Goal: Task Accomplishment & Management: Use online tool/utility

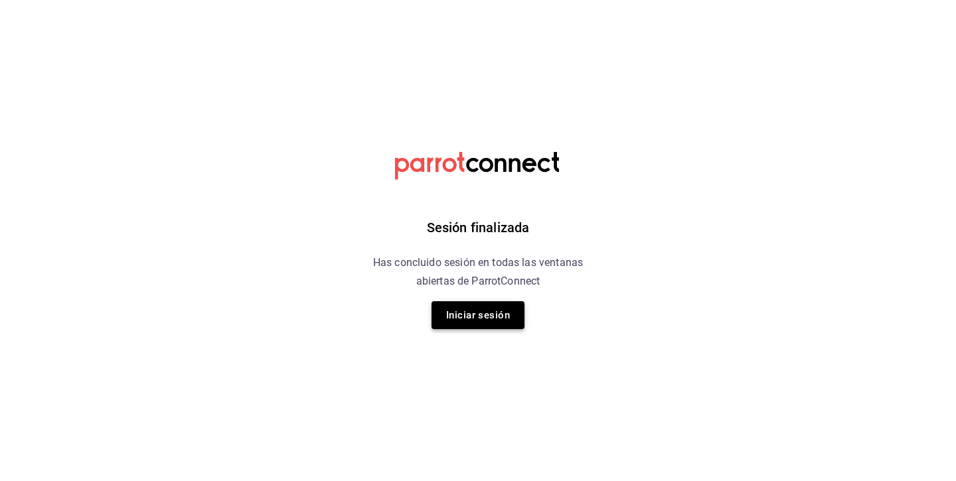
click at [490, 303] on button "Iniciar sesión" at bounding box center [477, 315] width 93 height 28
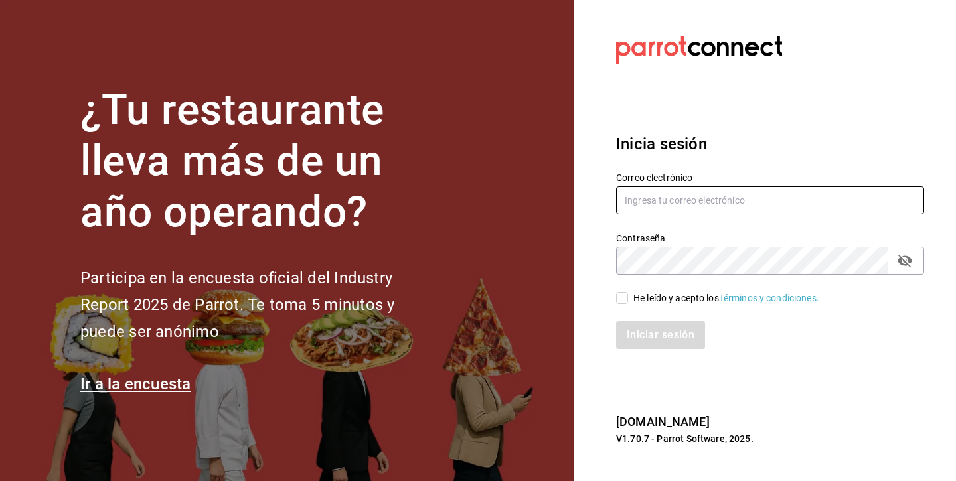
type input "andreacarolinadiazalarcon@gmail.com"
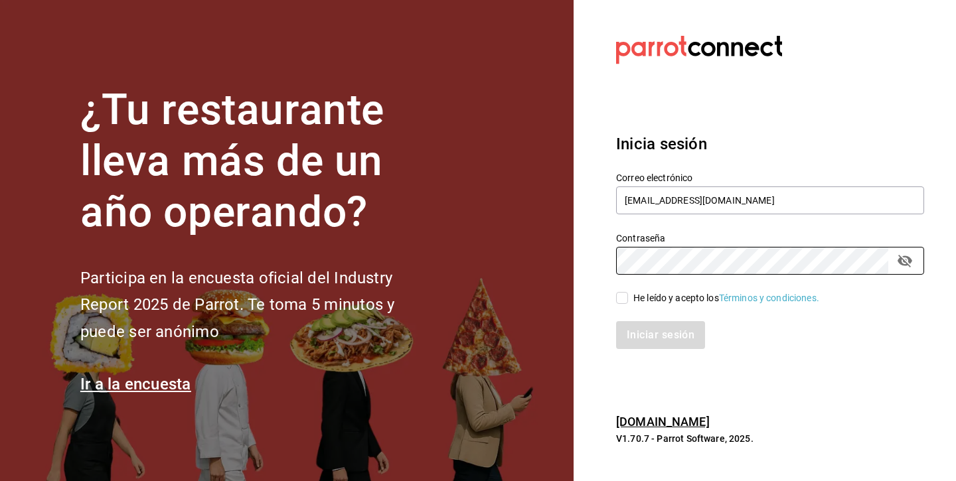
click at [622, 301] on input "He leído y acepto los Términos y condiciones." at bounding box center [622, 298] width 12 height 12
checkbox input "true"
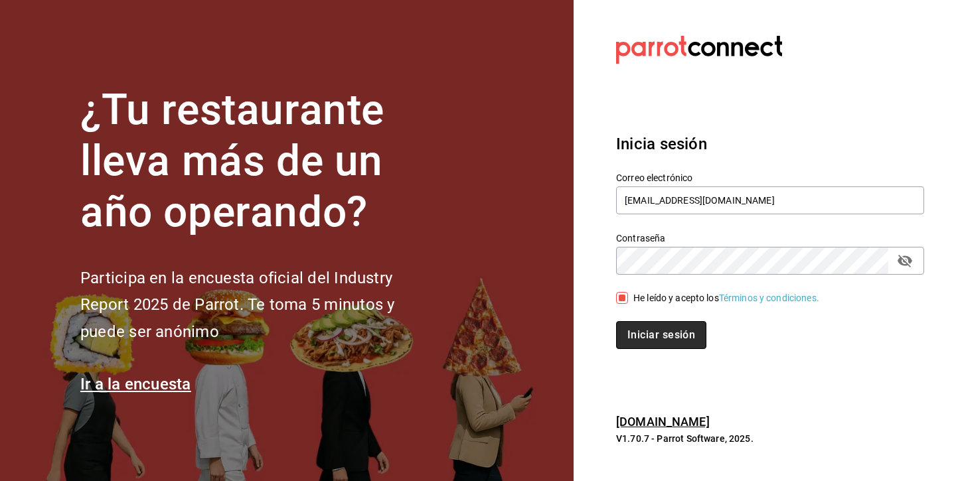
click at [632, 343] on button "Iniciar sesión" at bounding box center [661, 335] width 90 height 28
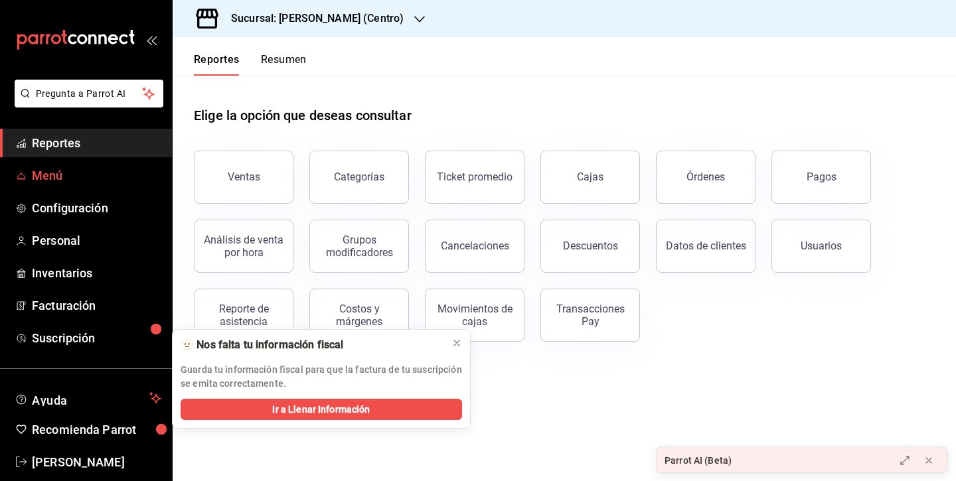
click at [111, 182] on span "Menú" at bounding box center [96, 176] width 129 height 18
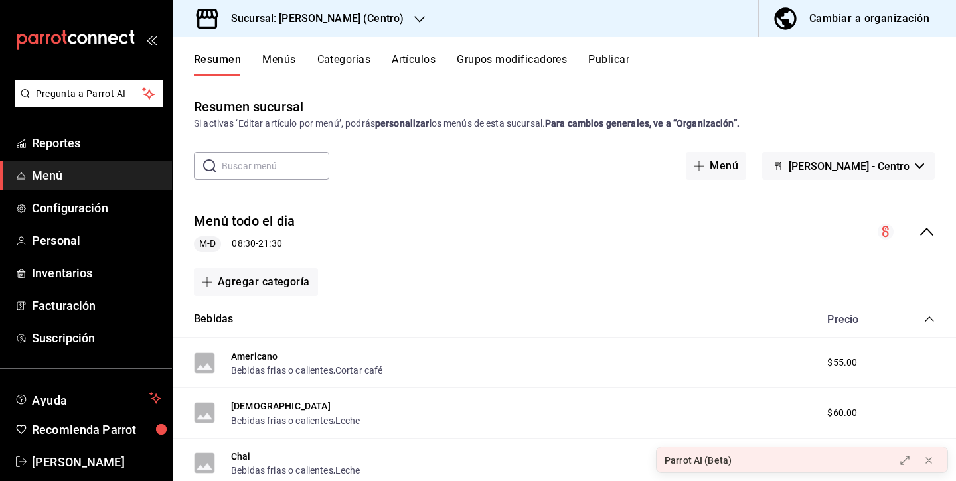
click at [421, 60] on button "Artículos" at bounding box center [414, 64] width 44 height 23
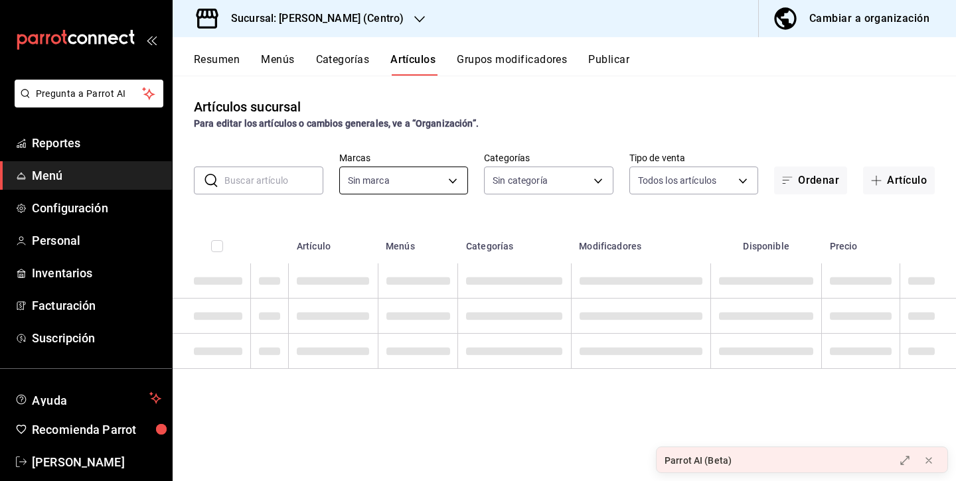
type input "d8a3b3b0-a73d-432a-8502-86a0381d9bc5"
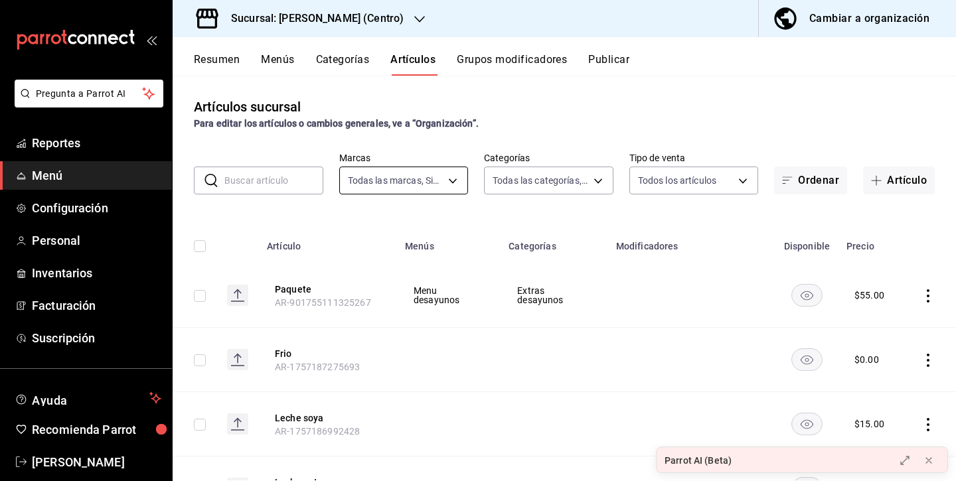
type input "21a5803d-959e-4b5b-a412-c7f25ac080dc,61ab0221-b98c-49ab-9765-2a081d289a51,1ada3…"
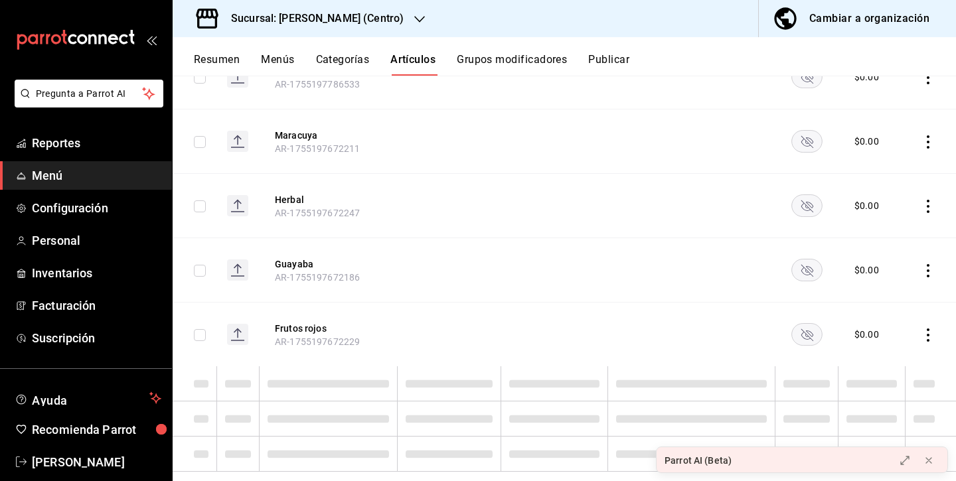
scroll to position [1227, 0]
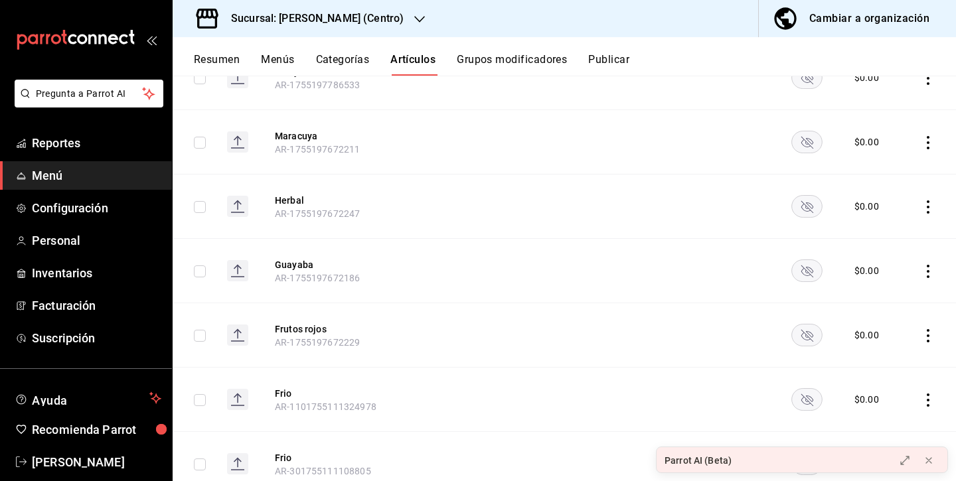
click at [342, 59] on button "Categorías" at bounding box center [343, 64] width 54 height 23
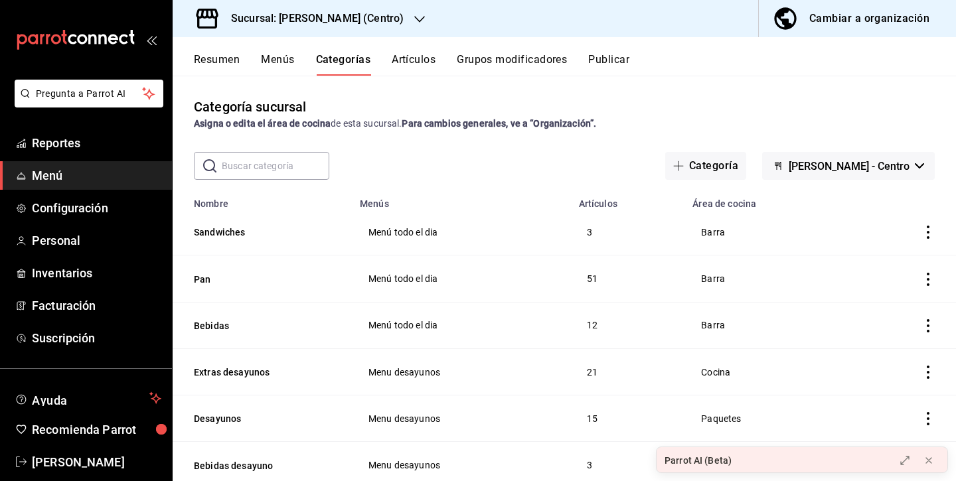
click at [294, 62] on button "Menús" at bounding box center [277, 64] width 33 height 23
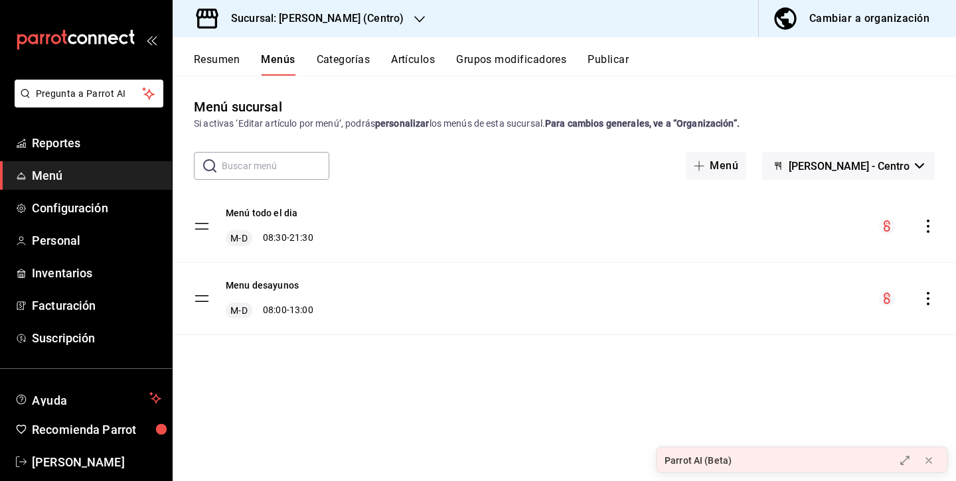
click at [226, 74] on button "Resumen" at bounding box center [217, 64] width 46 height 23
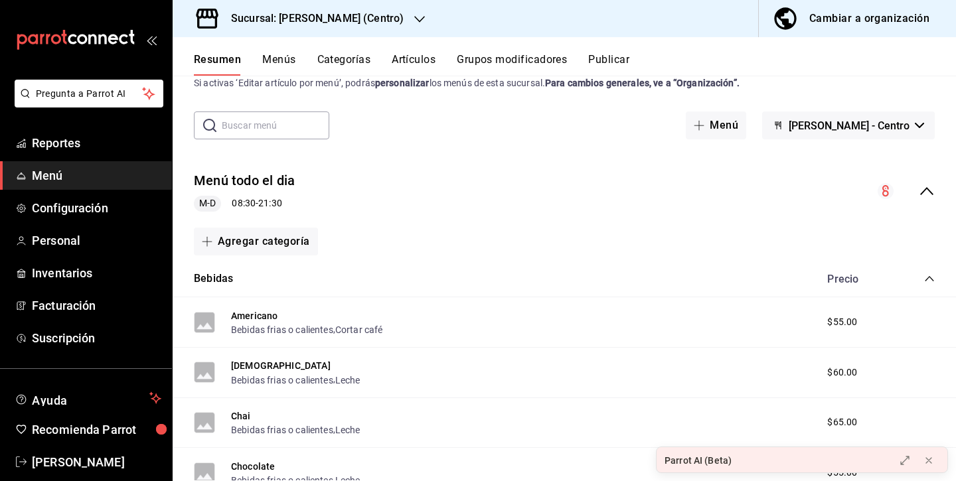
scroll to position [54, 0]
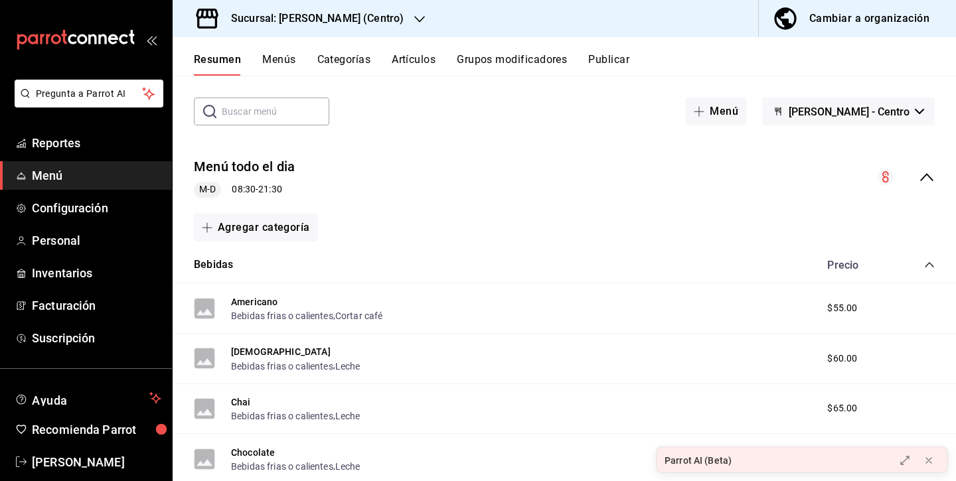
click at [929, 176] on icon "collapse-menu-row" at bounding box center [926, 177] width 16 height 16
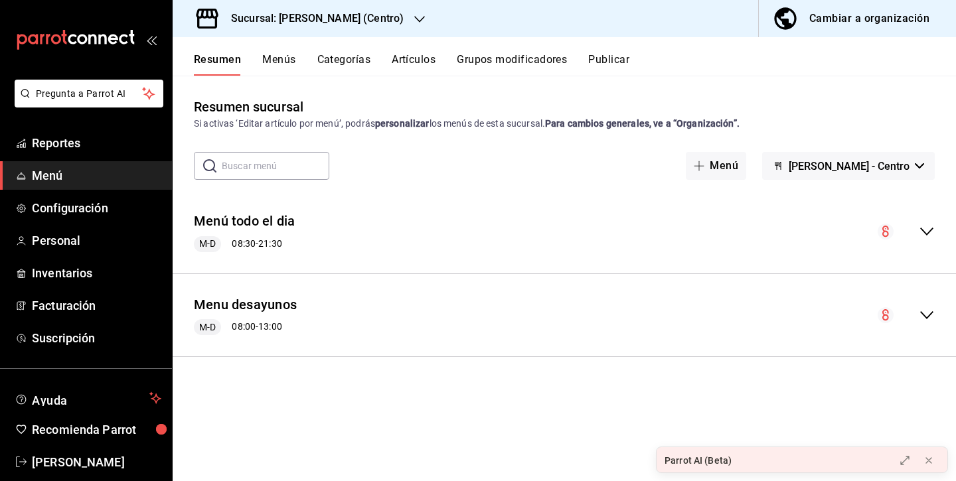
scroll to position [0, 0]
click at [928, 177] on button "Carola - Centro" at bounding box center [848, 166] width 173 height 28
click at [928, 161] on div at bounding box center [478, 240] width 956 height 481
click at [931, 225] on icon "collapse-menu-row" at bounding box center [926, 232] width 16 height 16
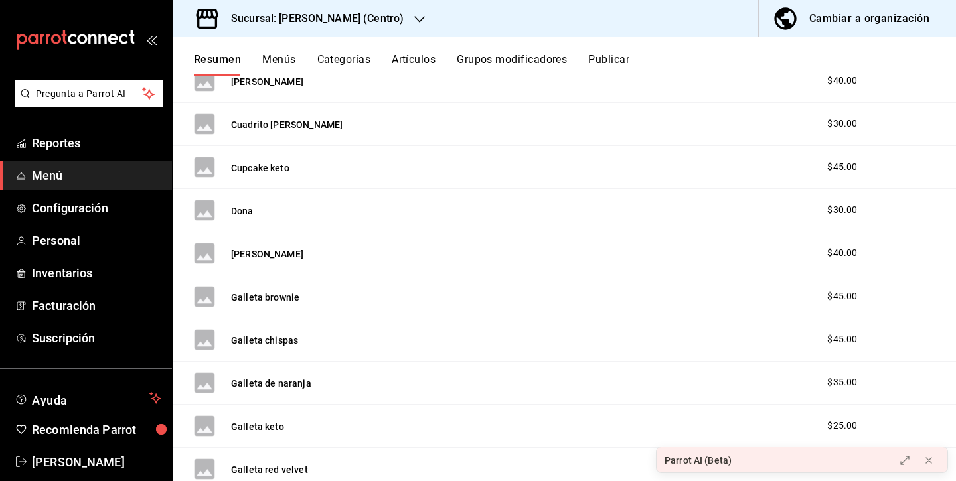
scroll to position [1536, 0]
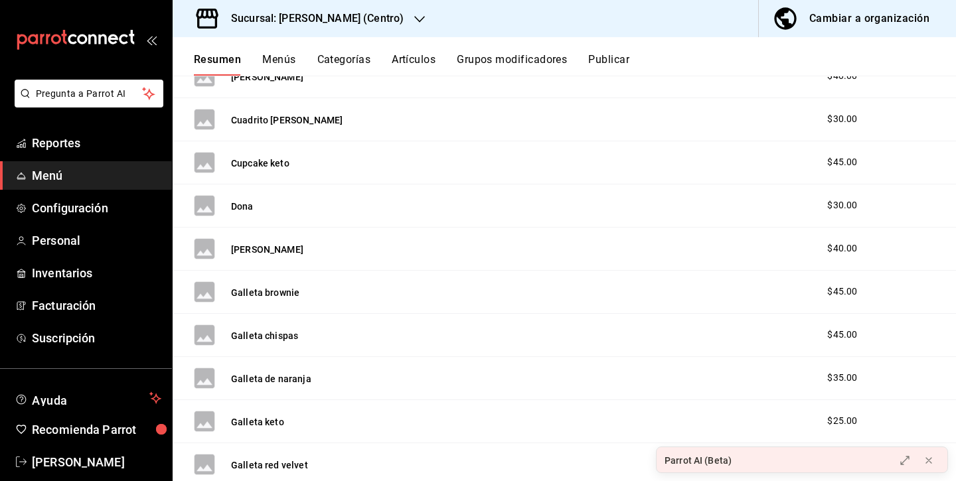
click at [345, 224] on div "Dona $30.00" at bounding box center [564, 205] width 783 height 43
click at [338, 252] on div "Flor de limon $40.00" at bounding box center [564, 249] width 783 height 43
click at [426, 49] on div "Resumen Menús Categorías Artículos Grupos modificadores Publicar" at bounding box center [564, 56] width 783 height 38
click at [425, 70] on button "Artículos" at bounding box center [414, 64] width 44 height 23
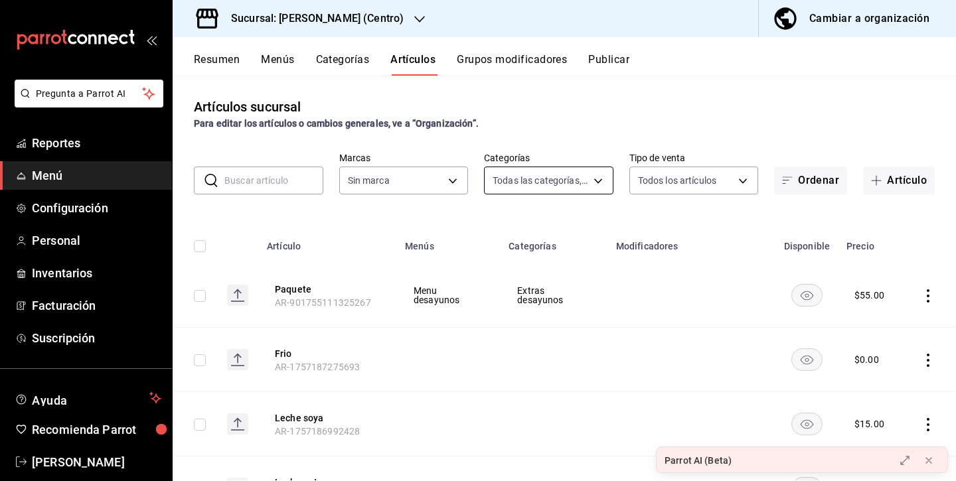
type input "d8a3b3b0-a73d-432a-8502-86a0381d9bc5"
type input "21a5803d-959e-4b5b-a412-c7f25ac080dc,61ab0221-b98c-49ab-9765-2a081d289a51,1ada3…"
click at [525, 188] on body "Pregunta a Parrot AI Reportes Menú Configuración Personal Inventarios Facturaci…" at bounding box center [478, 240] width 956 height 481
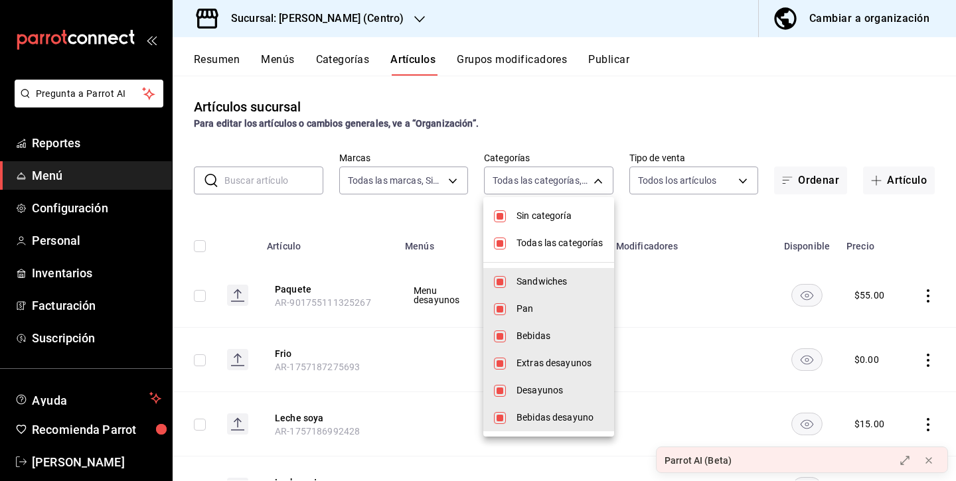
click at [501, 240] on input "checkbox" at bounding box center [500, 244] width 12 height 12
checkbox input "false"
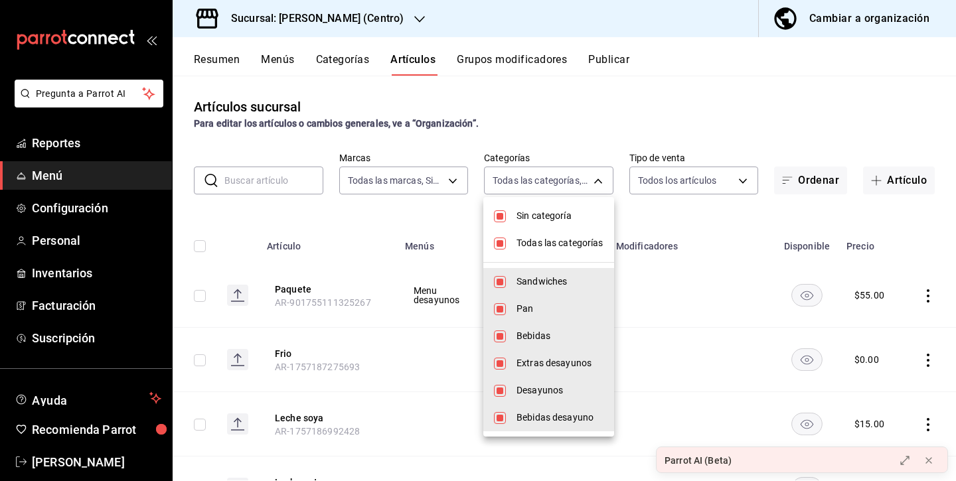
checkbox input "false"
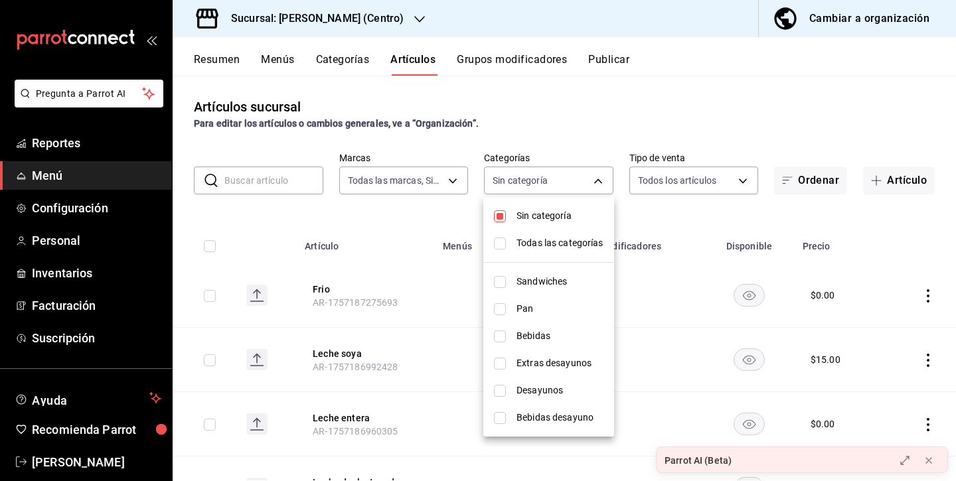
click at [498, 218] on input "checkbox" at bounding box center [500, 216] width 12 height 12
checkbox input "false"
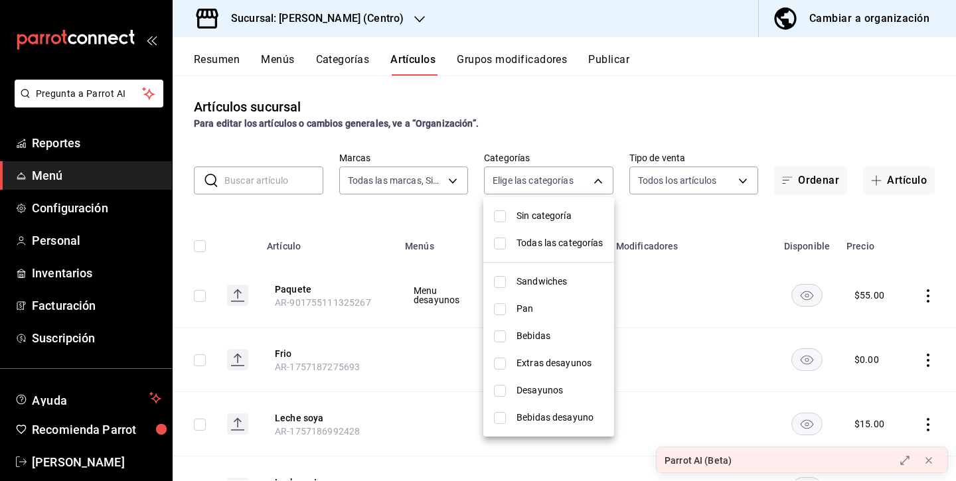
click at [502, 308] on input "checkbox" at bounding box center [500, 309] width 12 height 12
checkbox input "true"
type input "61ab0221-b98c-49ab-9765-2a081d289a51"
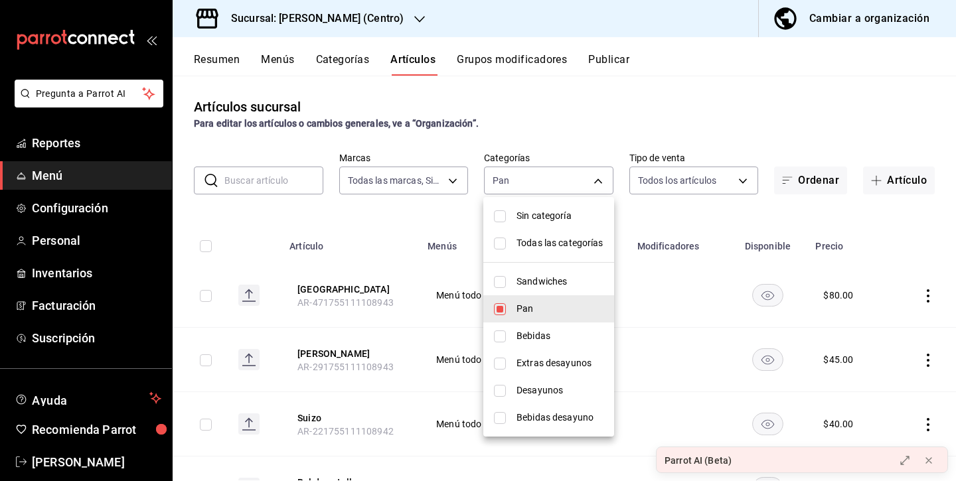
click at [449, 218] on div at bounding box center [478, 240] width 956 height 481
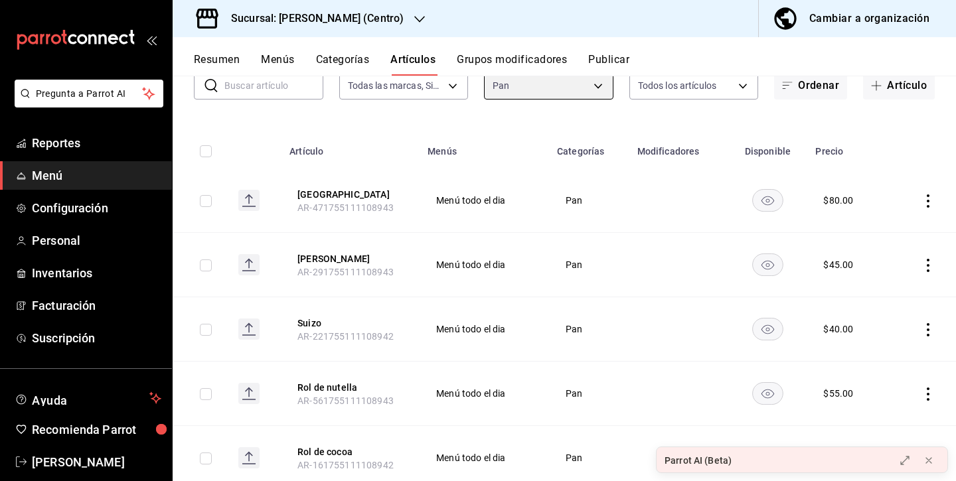
scroll to position [100, 0]
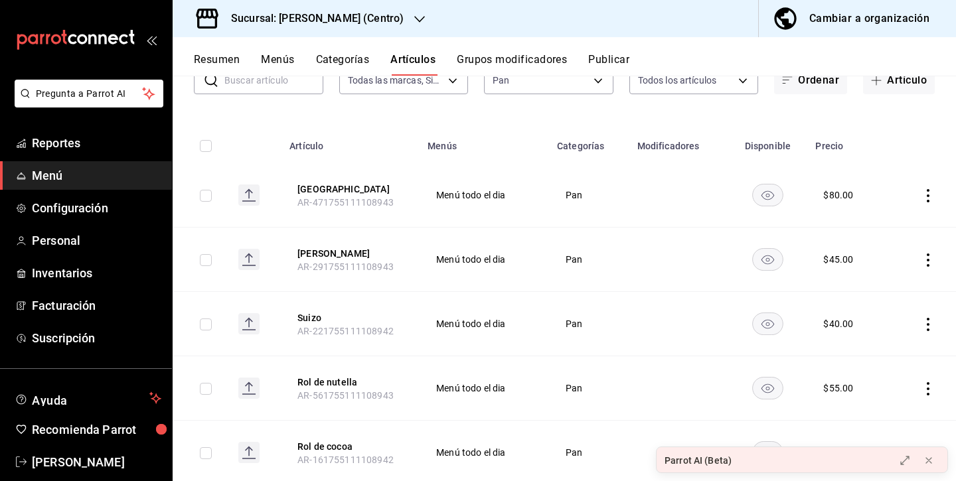
click at [776, 200] on rect "availability-product" at bounding box center [768, 195] width 31 height 22
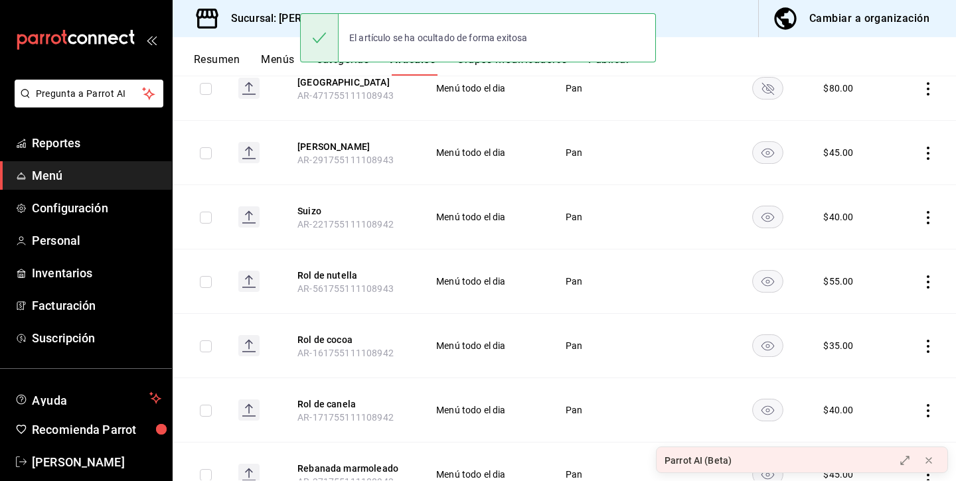
scroll to position [228, 0]
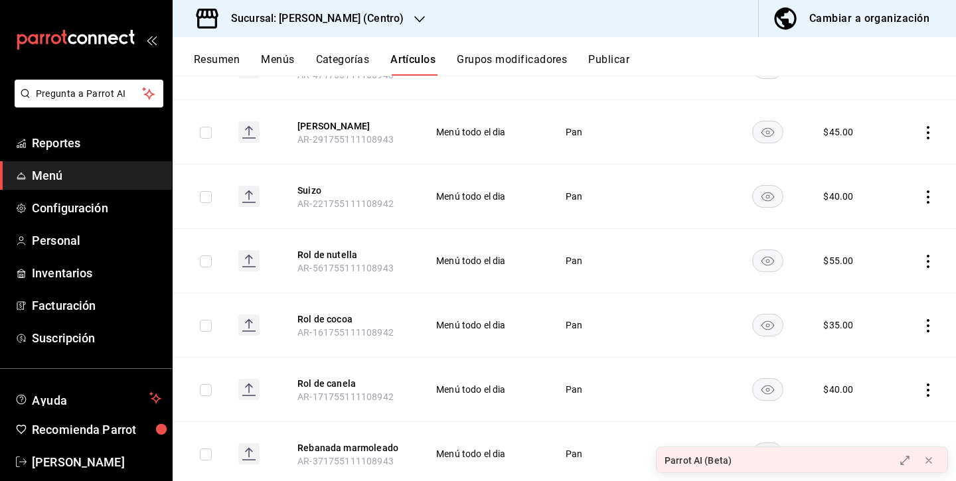
click at [766, 262] on icon "availability-product" at bounding box center [767, 261] width 13 height 9
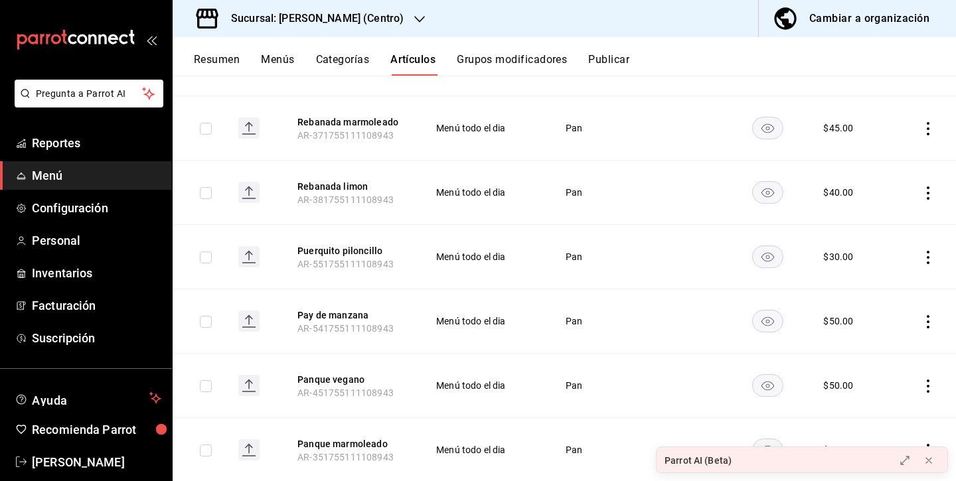
scroll to position [567, 0]
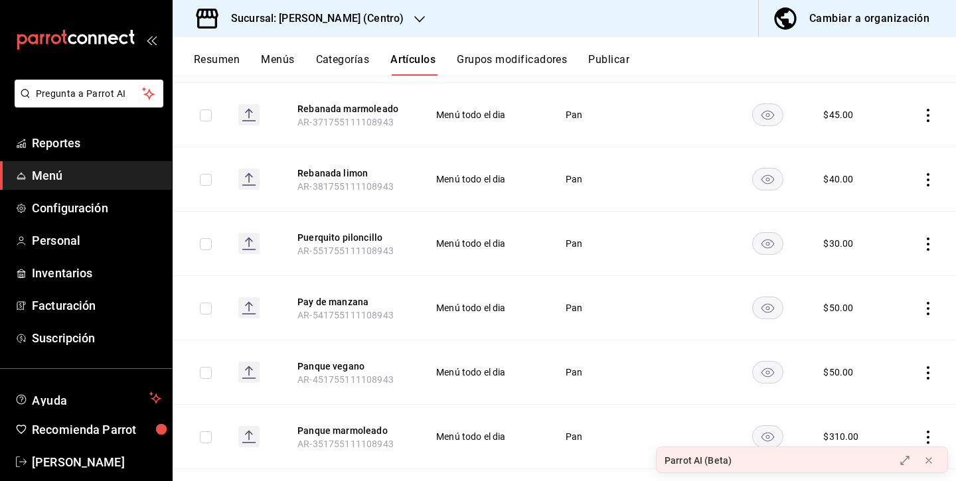
click at [766, 176] on icon "availability-product" at bounding box center [767, 179] width 31 height 23
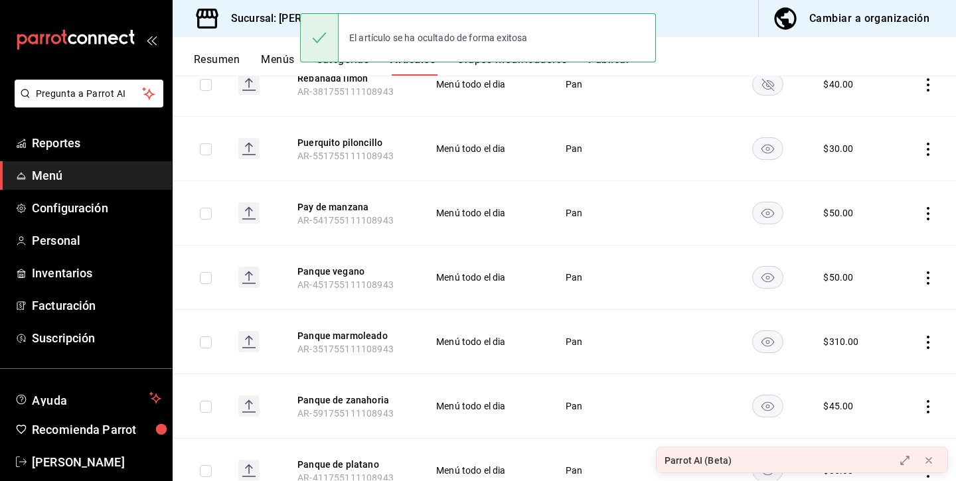
scroll to position [673, 0]
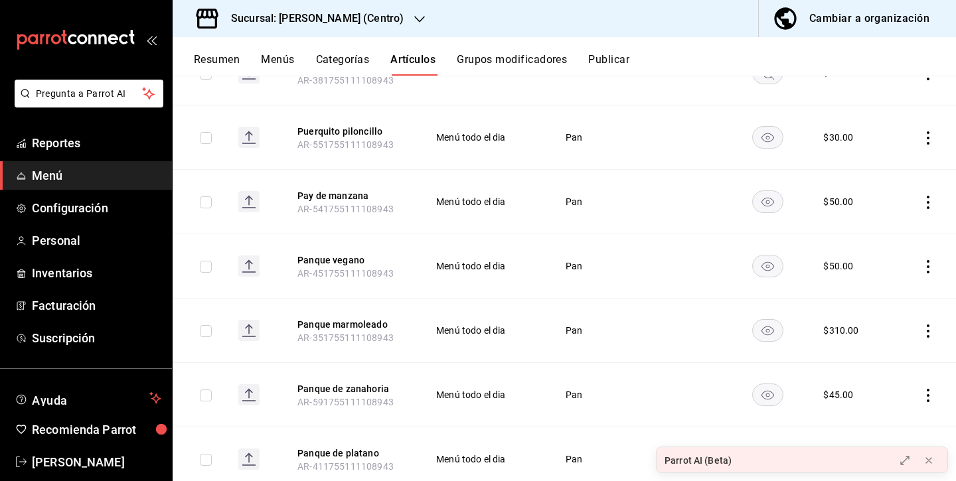
click at [775, 141] on rect "availability-product" at bounding box center [768, 137] width 31 height 22
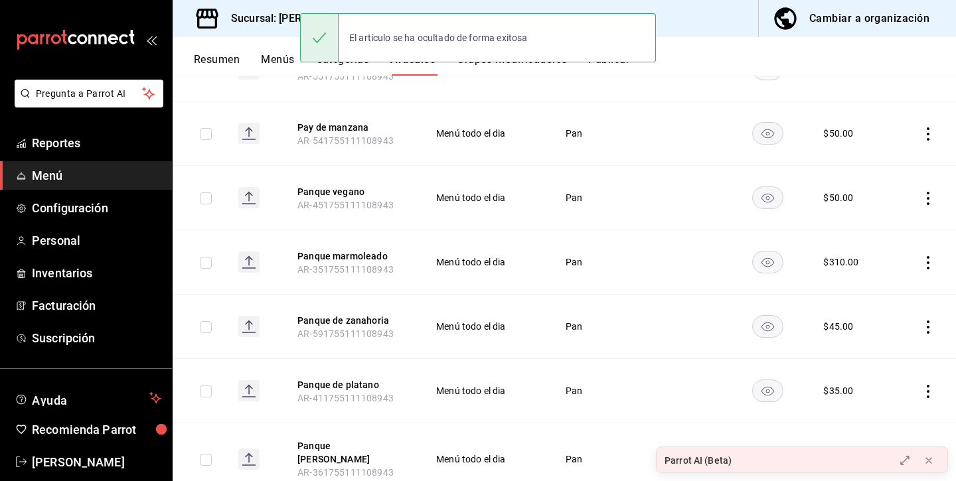
scroll to position [745, 0]
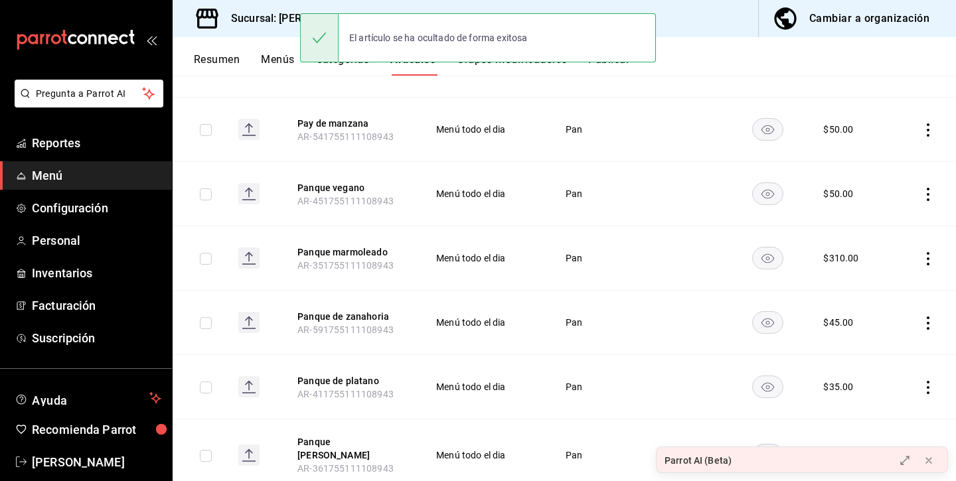
click at [768, 131] on rect "availability-product" at bounding box center [768, 129] width 31 height 22
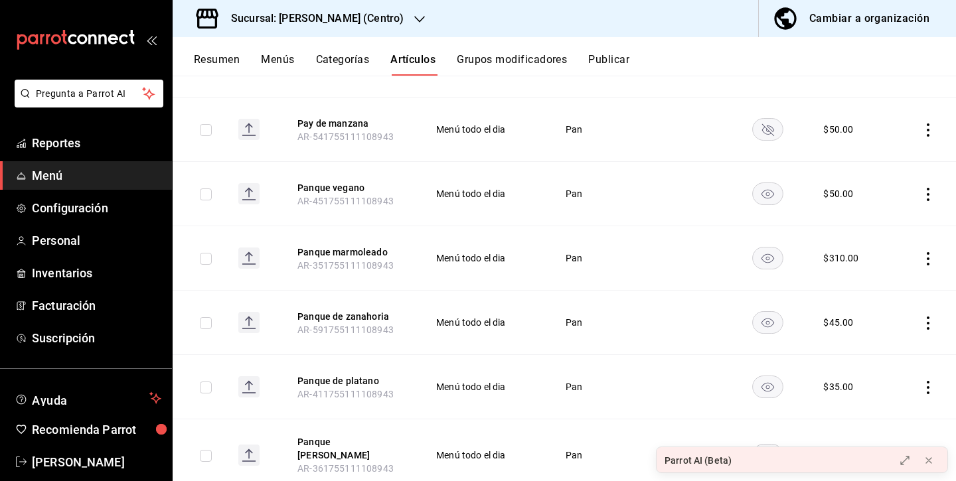
click at [768, 196] on icon "availability-product" at bounding box center [767, 194] width 13 height 9
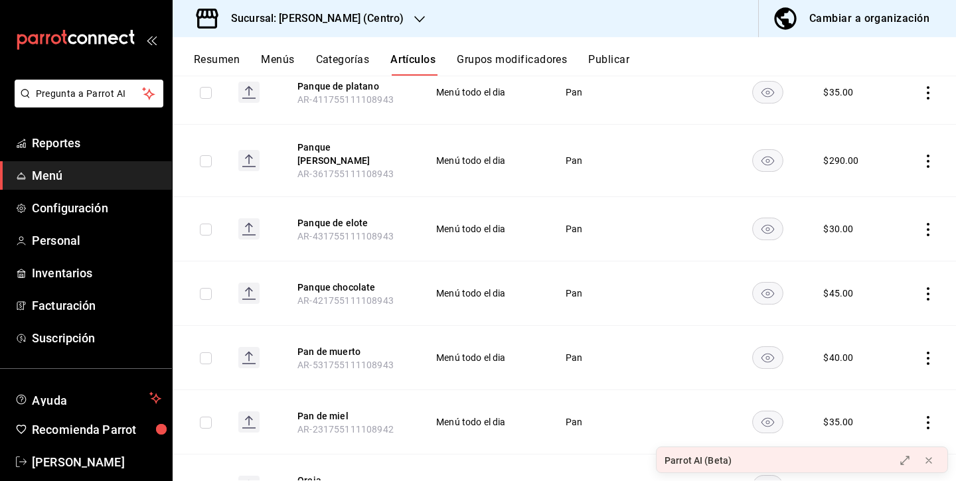
scroll to position [1047, 0]
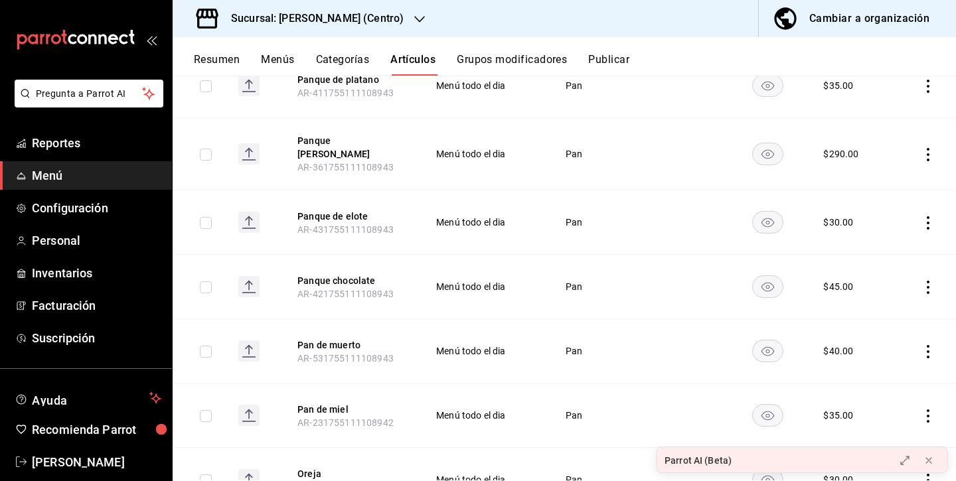
click at [769, 152] on rect "availability-product" at bounding box center [768, 154] width 31 height 22
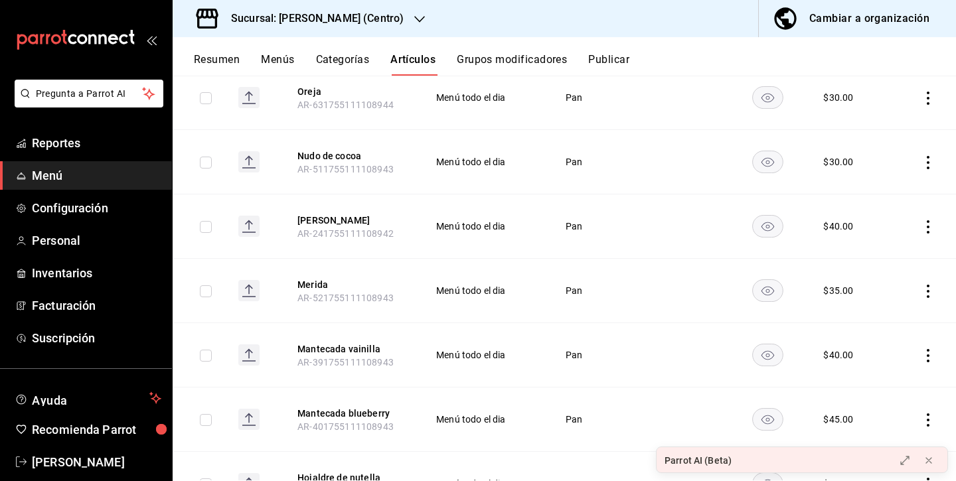
scroll to position [1431, 0]
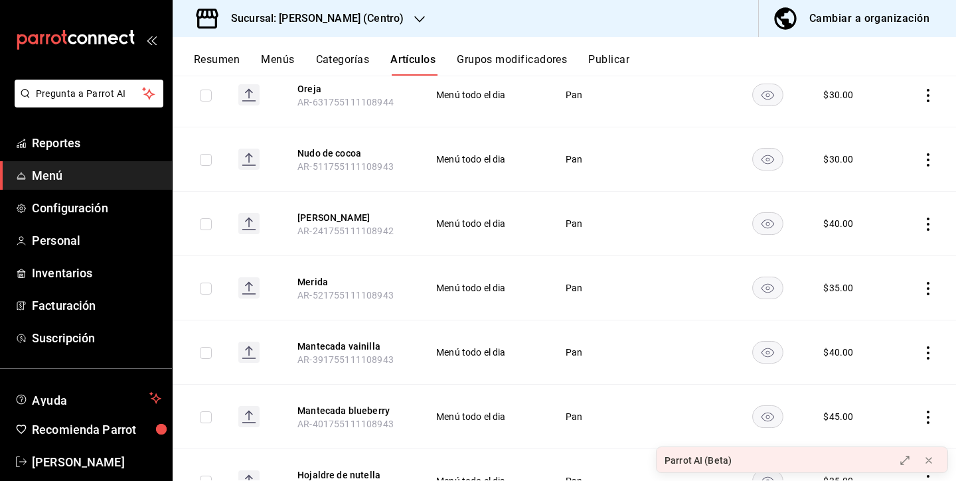
click at [769, 149] on rect "availability-product" at bounding box center [768, 160] width 31 height 22
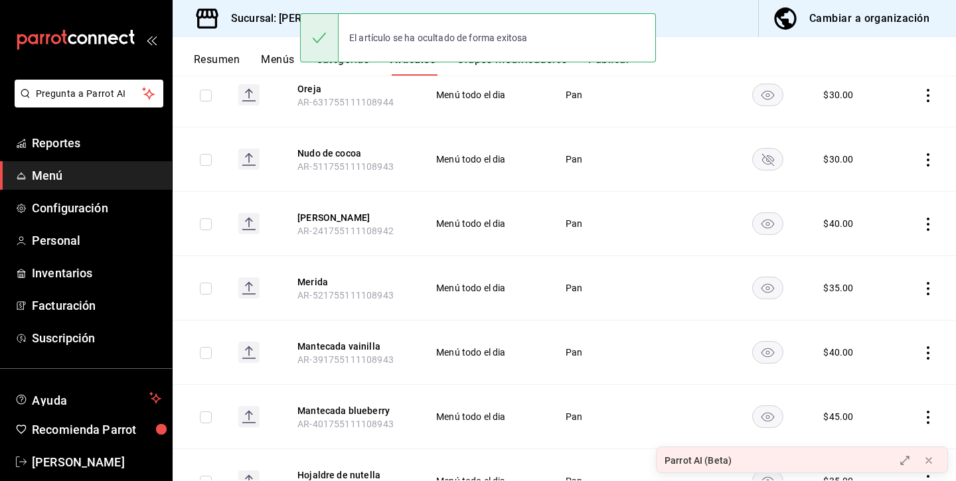
click at [769, 278] on rect "availability-product" at bounding box center [768, 288] width 31 height 22
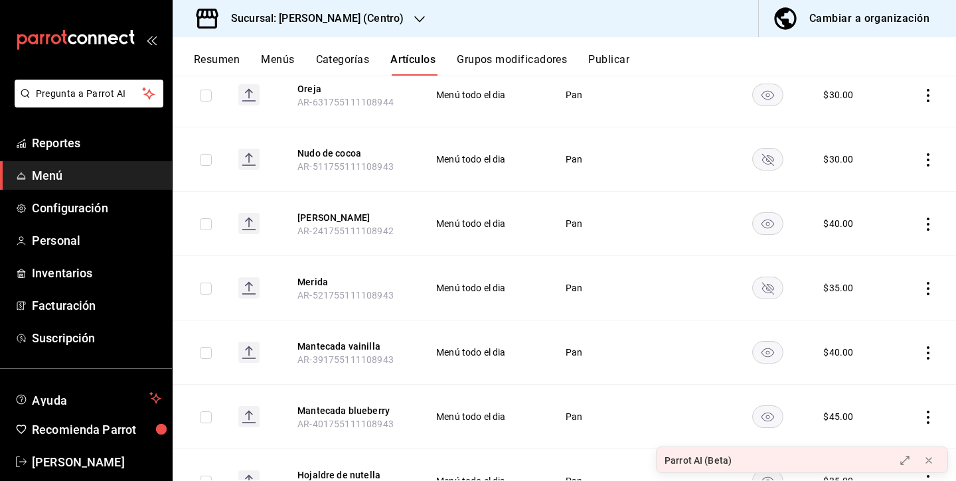
click at [773, 213] on rect "availability-product" at bounding box center [768, 224] width 31 height 22
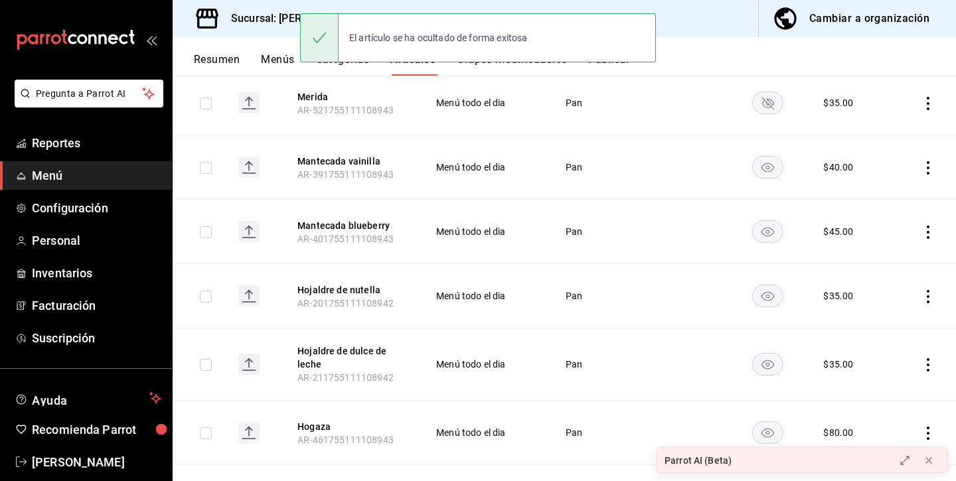
scroll to position [1619, 0]
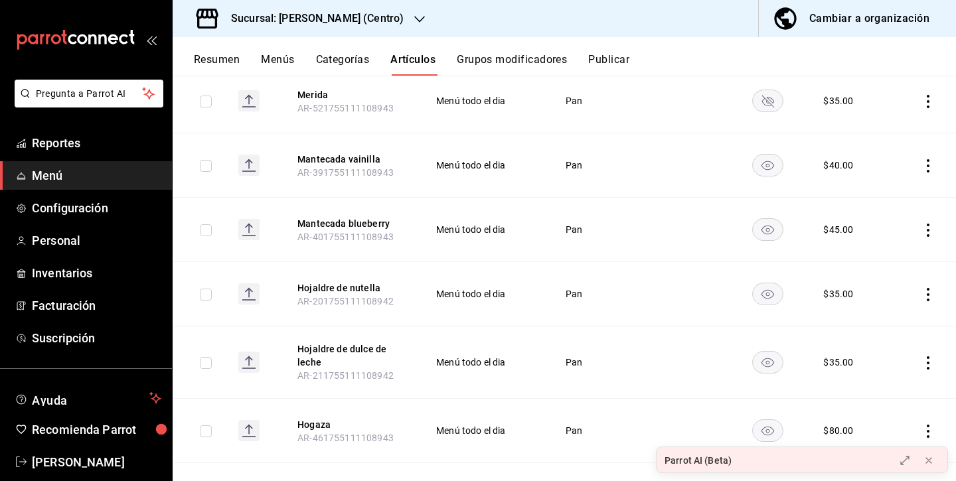
click at [772, 155] on rect "availability-product" at bounding box center [768, 166] width 31 height 22
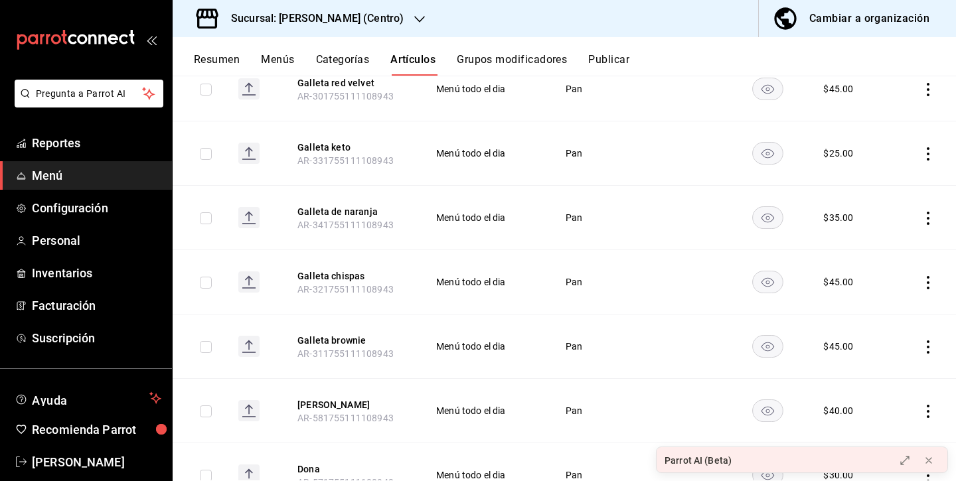
scroll to position [2033, 0]
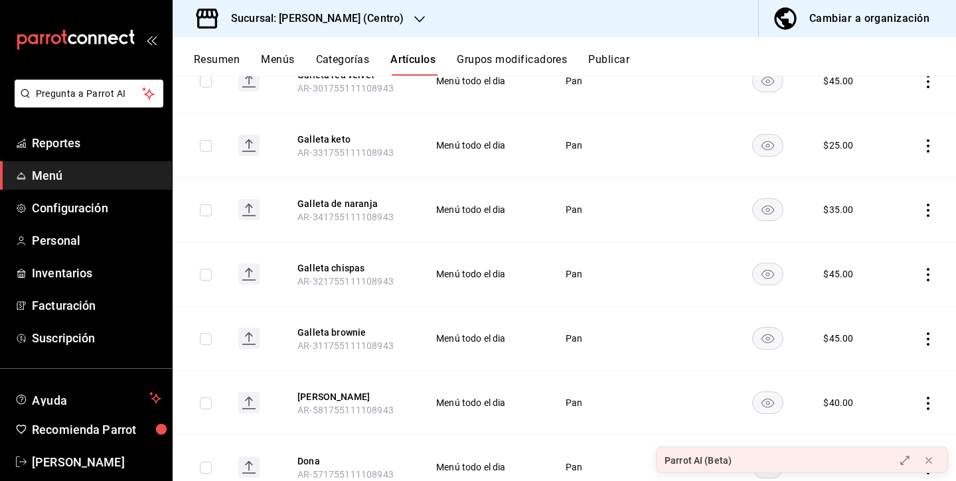
click at [772, 206] on rect "availability-product" at bounding box center [768, 210] width 31 height 22
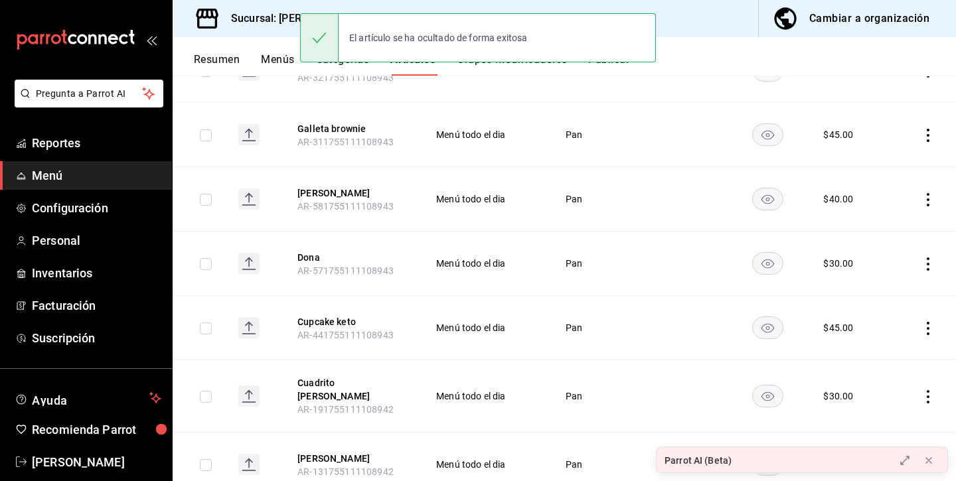
scroll to position [2237, 0]
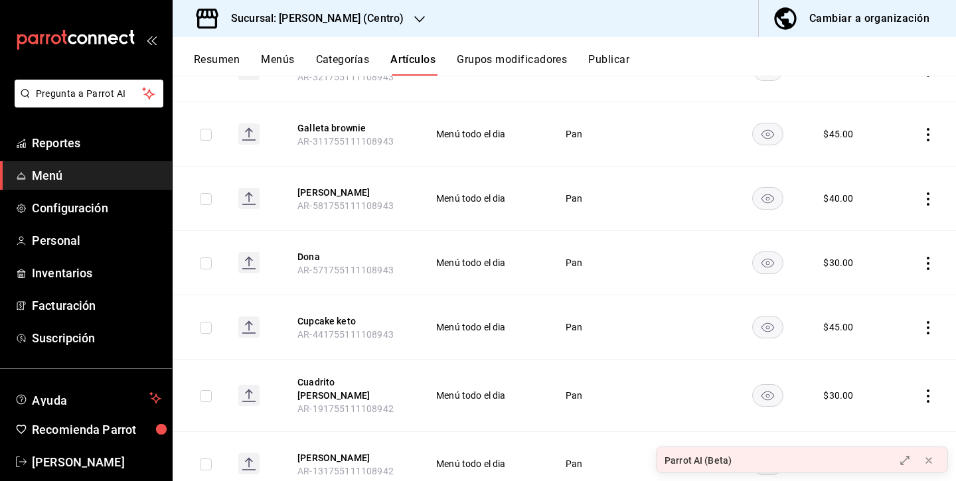
click at [764, 317] on rect "availability-product" at bounding box center [768, 328] width 31 height 22
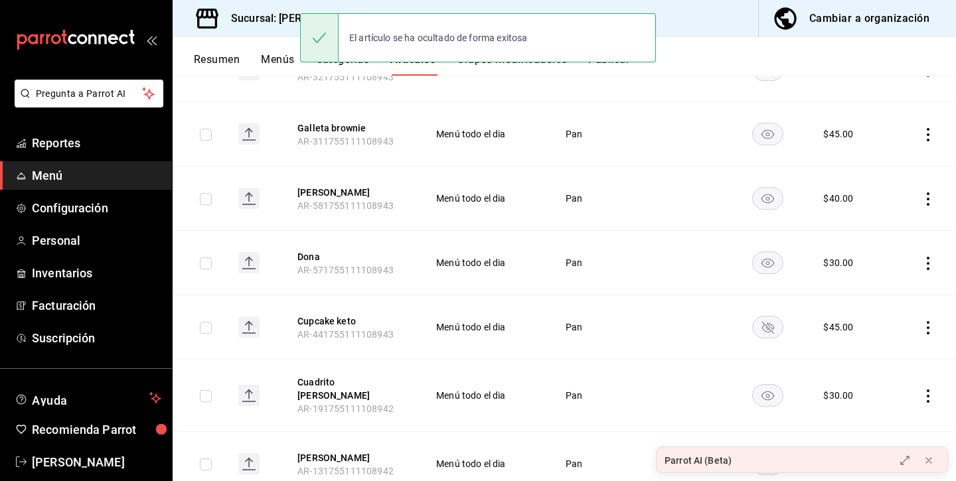
click at [776, 252] on rect "availability-product" at bounding box center [768, 263] width 31 height 22
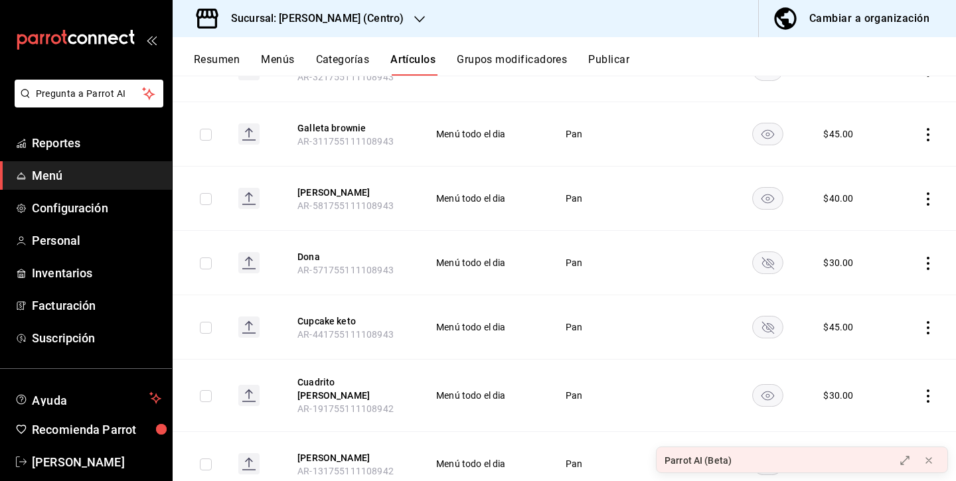
click at [770, 188] on rect "availability-product" at bounding box center [768, 199] width 31 height 22
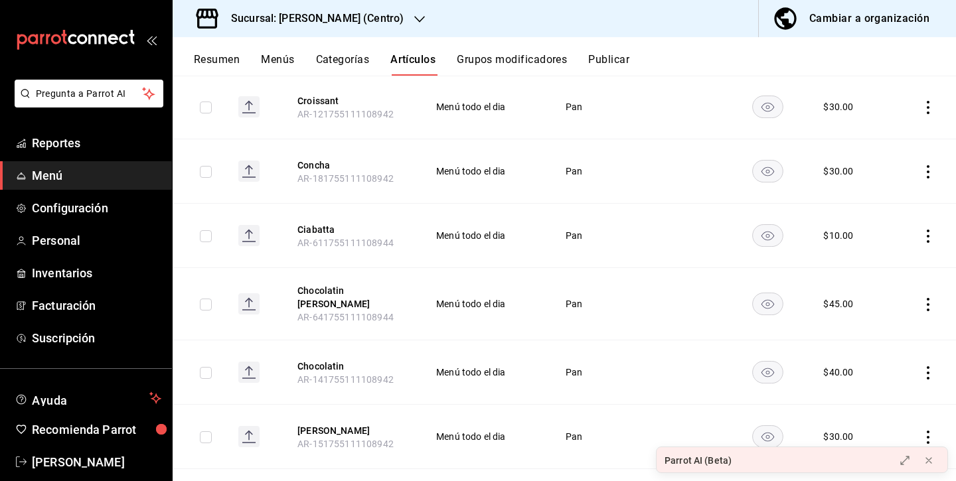
scroll to position [2660, 0]
click at [773, 223] on rect "availability-product" at bounding box center [768, 234] width 31 height 22
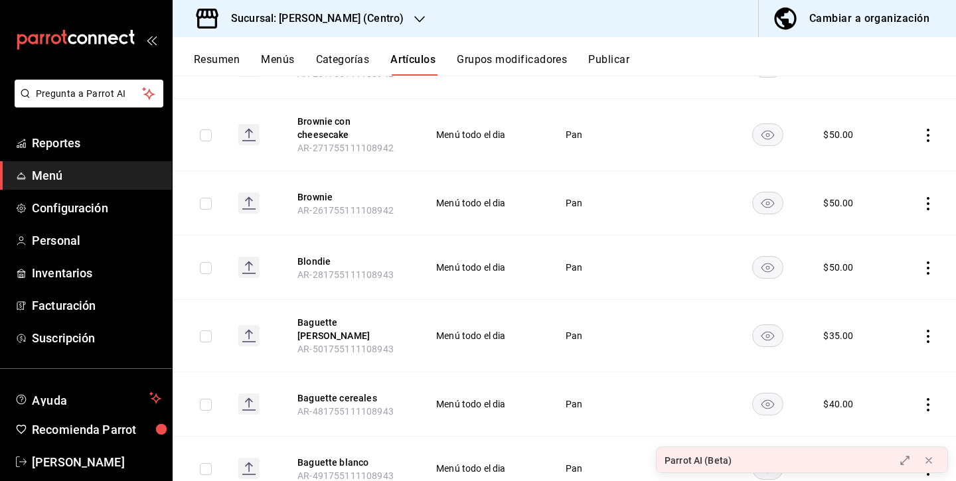
scroll to position [3094, 0]
click at [759, 256] on rect "availability-product" at bounding box center [768, 267] width 31 height 22
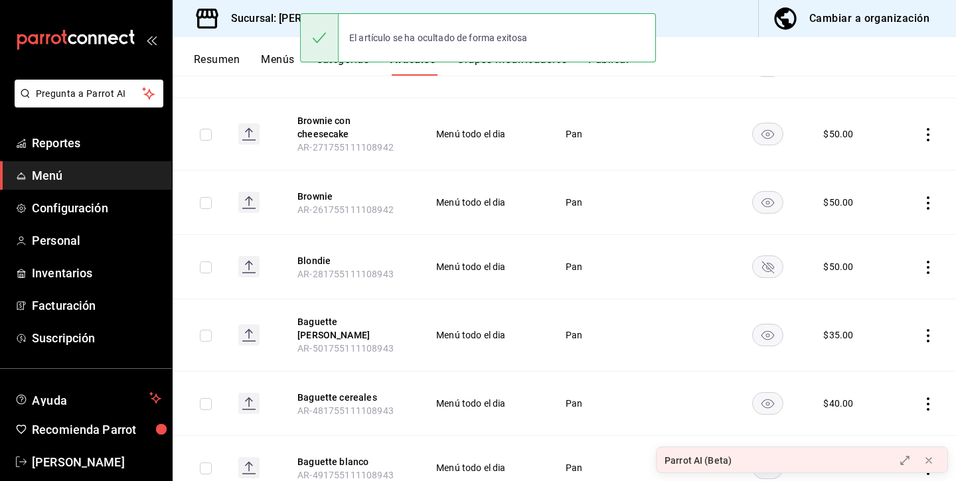
click at [761, 325] on rect "availability-product" at bounding box center [768, 336] width 31 height 22
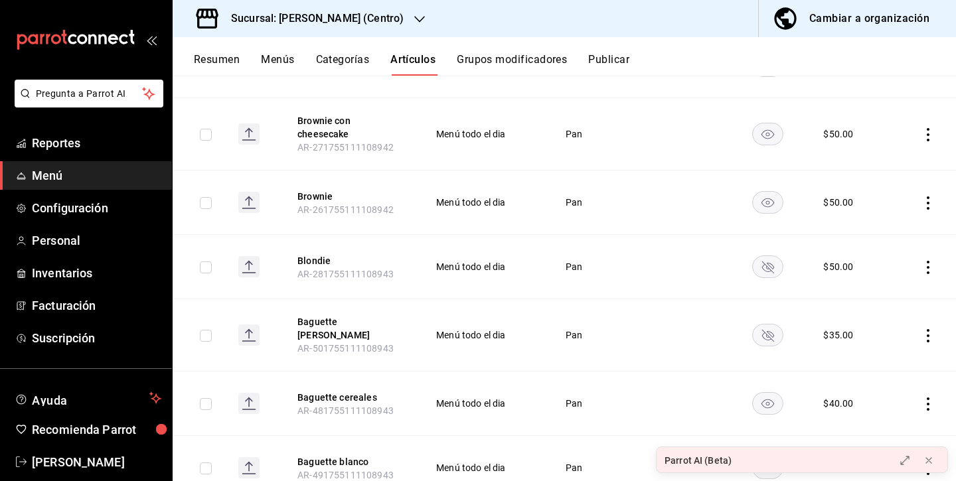
click at [774, 393] on rect "availability-product" at bounding box center [768, 404] width 31 height 22
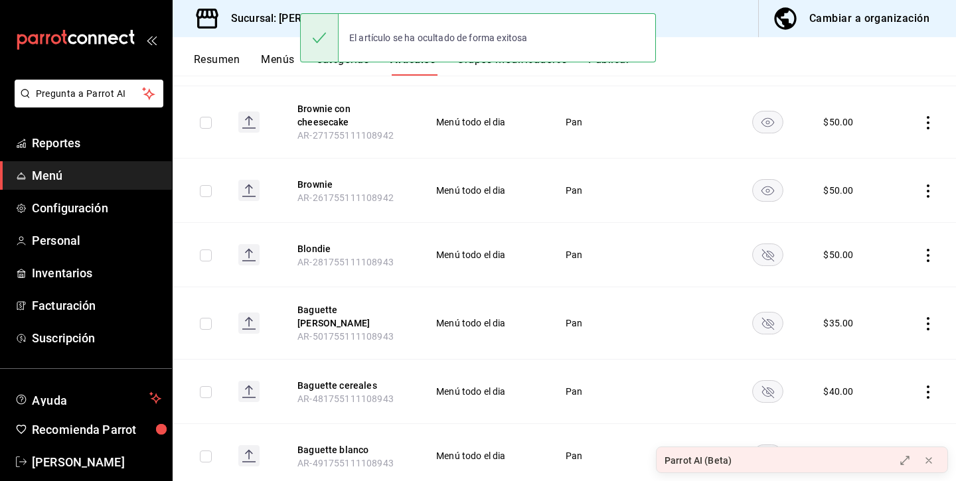
scroll to position [3105, 0]
click at [767, 446] on rect "availability-product" at bounding box center [768, 457] width 31 height 22
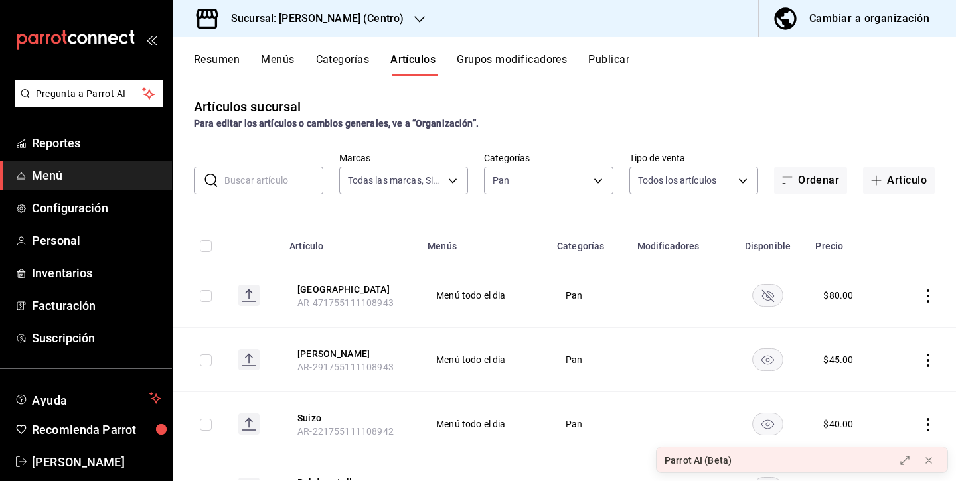
scroll to position [0, 0]
click at [370, 29] on div "Sucursal: Carola (Centro)" at bounding box center [306, 18] width 247 height 37
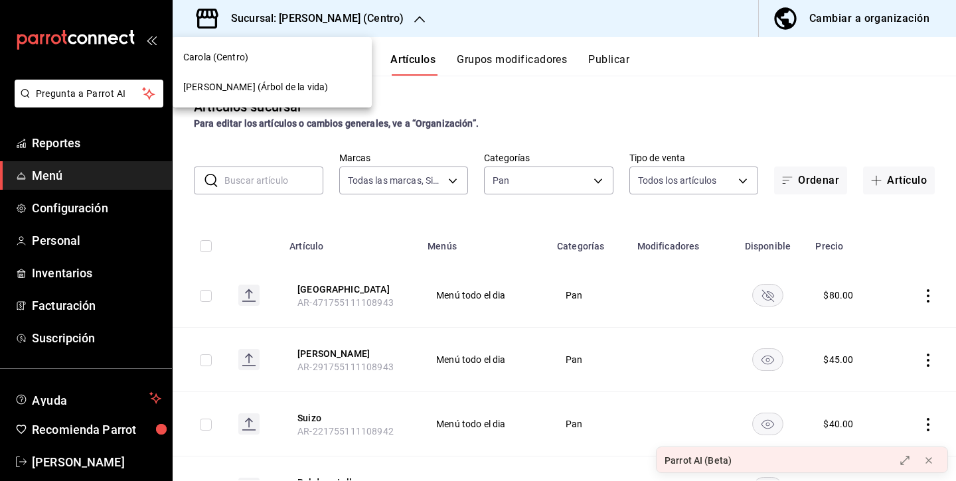
click at [303, 90] on div "Carola (Árbol de la vida)" at bounding box center [272, 87] width 178 height 14
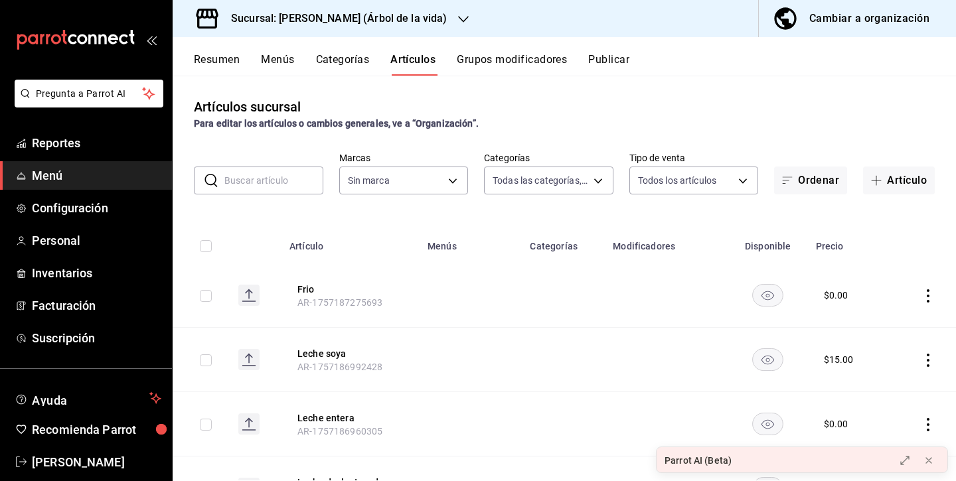
type input "03afe488-bb2e-431b-b1b0-146547b934e4,52c5a1f1-a1f0-43e0-9633-c17805e8ad42,232cb…"
type input "acbabfca-6168-4675-820d-0fc63e27d372"
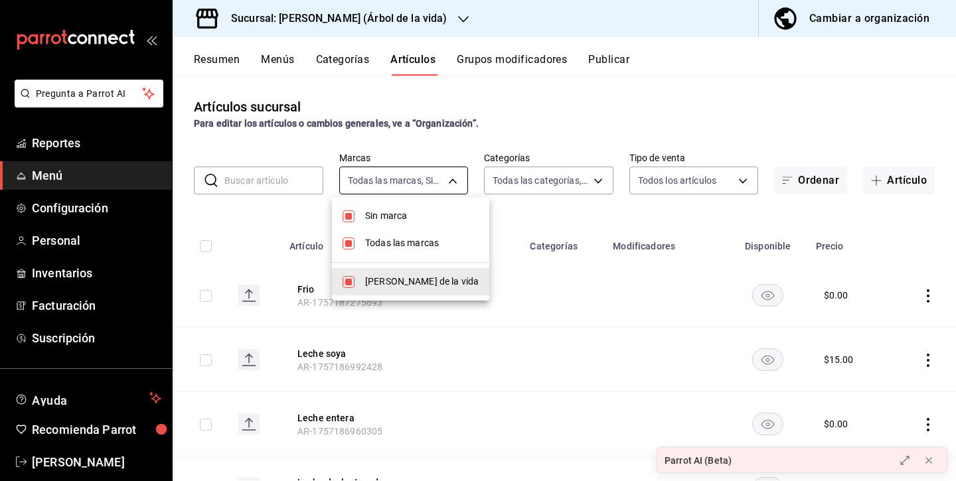
click at [434, 185] on body "Pregunta a Parrot AI Reportes Menú Configuración Personal Inventarios Facturaci…" at bounding box center [478, 240] width 956 height 481
click at [533, 185] on div at bounding box center [478, 240] width 956 height 481
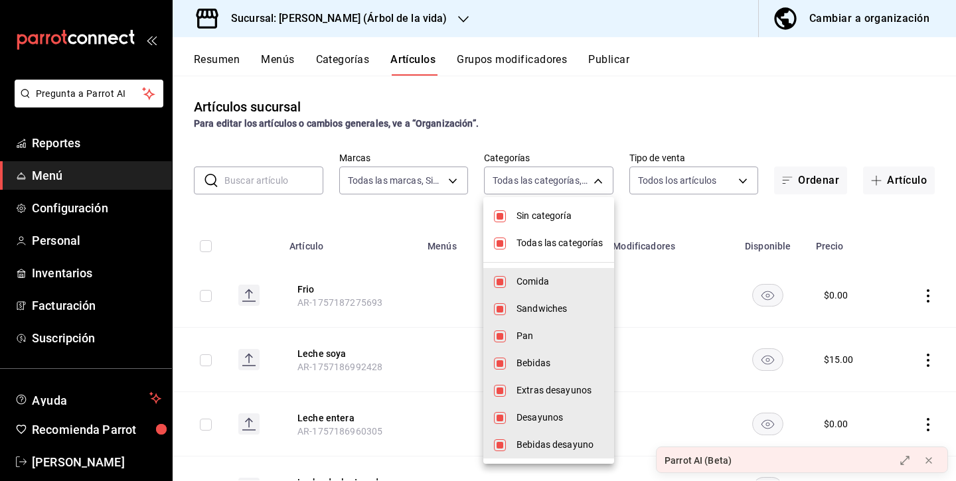
click at [531, 185] on body "Pregunta a Parrot AI Reportes Menú Configuración Personal Inventarios Facturaci…" at bounding box center [478, 240] width 956 height 481
click at [498, 218] on input "checkbox" at bounding box center [500, 216] width 12 height 12
checkbox input "false"
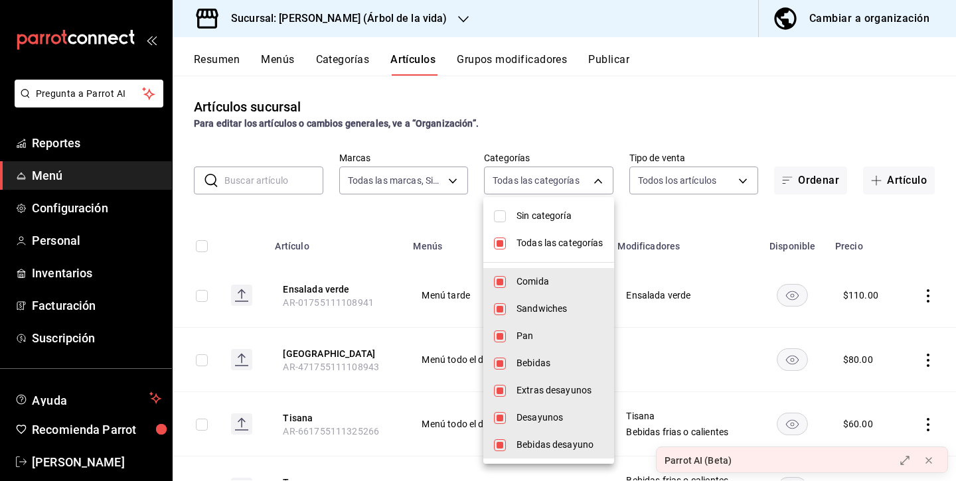
click at [498, 248] on input "checkbox" at bounding box center [500, 244] width 12 height 12
checkbox input "false"
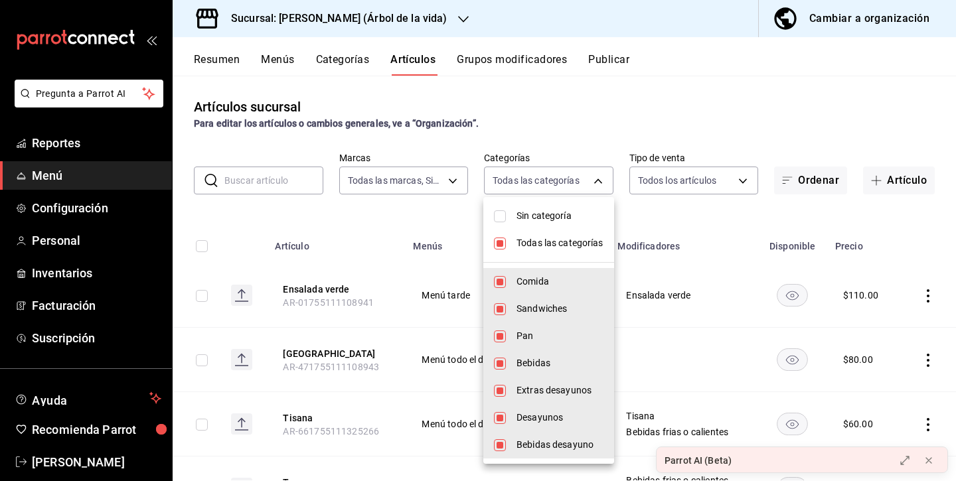
checkbox input "false"
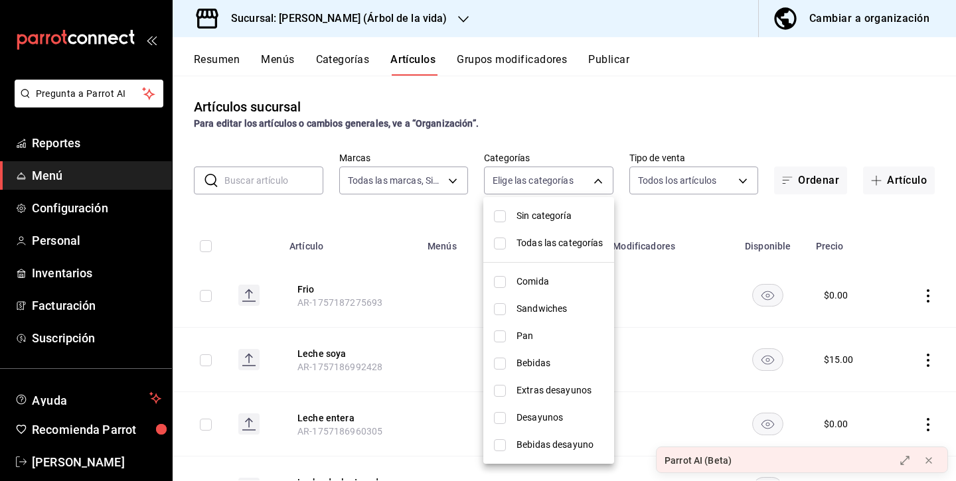
click at [500, 336] on input "checkbox" at bounding box center [500, 336] width 12 height 12
checkbox input "true"
type input "232cbfe3-0287-4768-be22-097db3e97f2f"
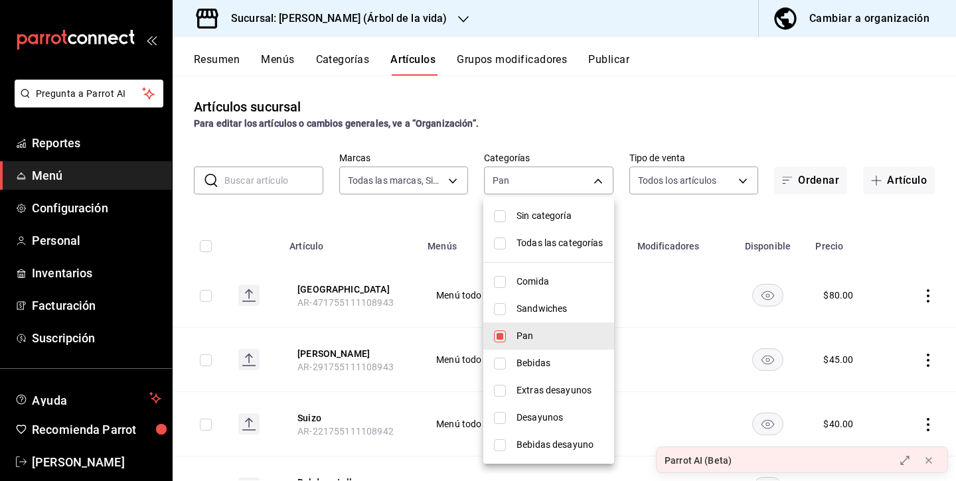
click at [677, 230] on div at bounding box center [478, 240] width 956 height 481
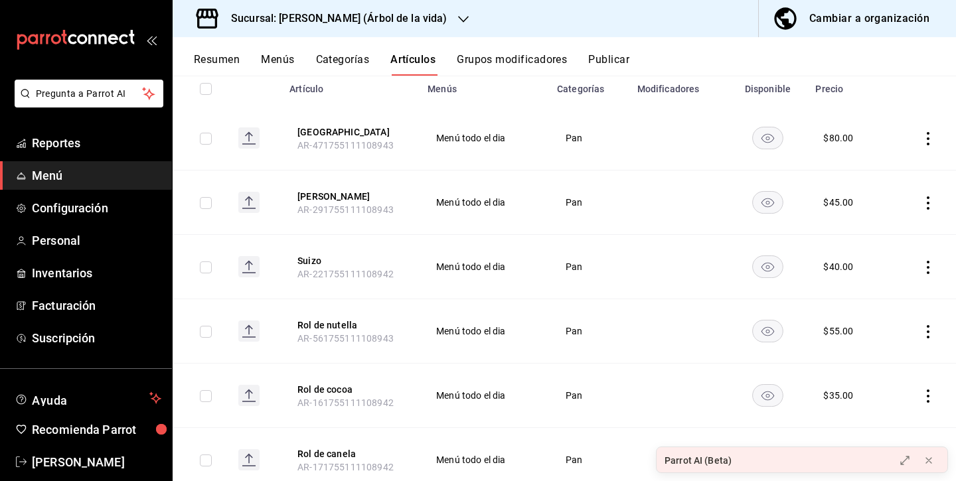
scroll to position [160, 0]
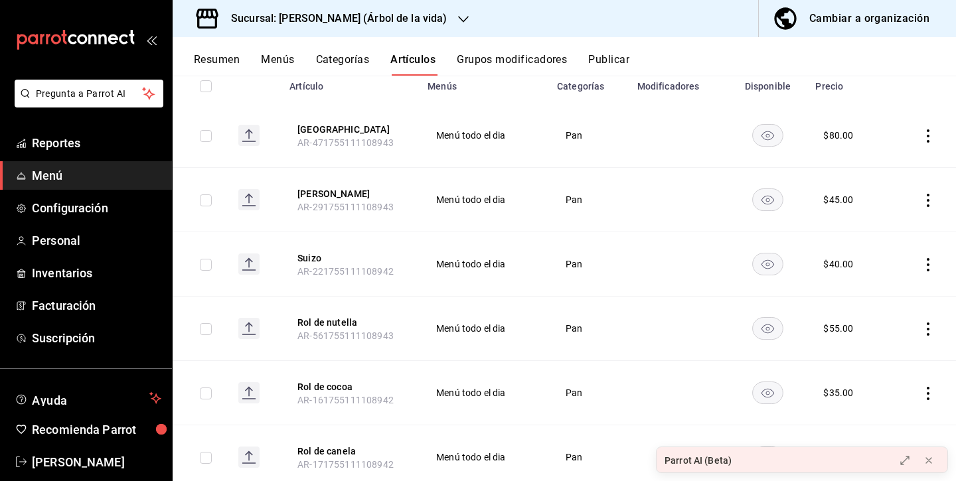
click at [775, 133] on rect "availability-product" at bounding box center [768, 135] width 31 height 22
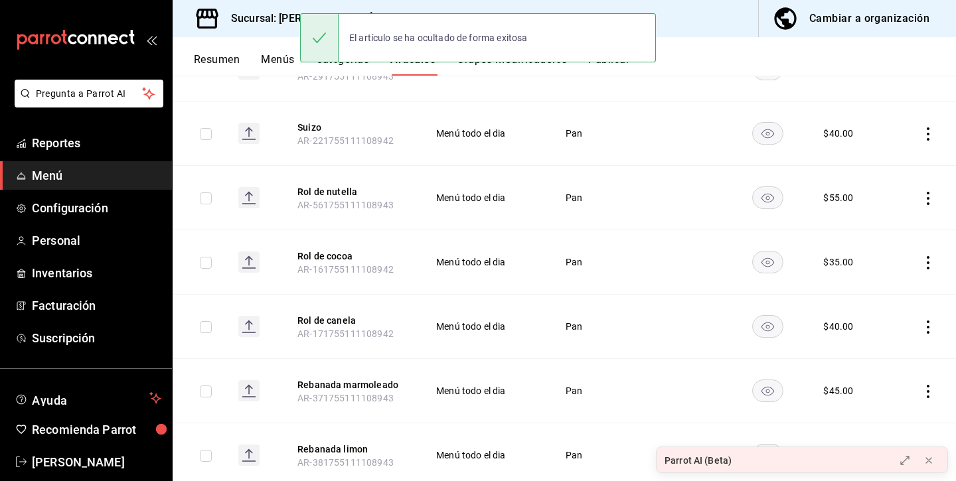
scroll to position [298, 0]
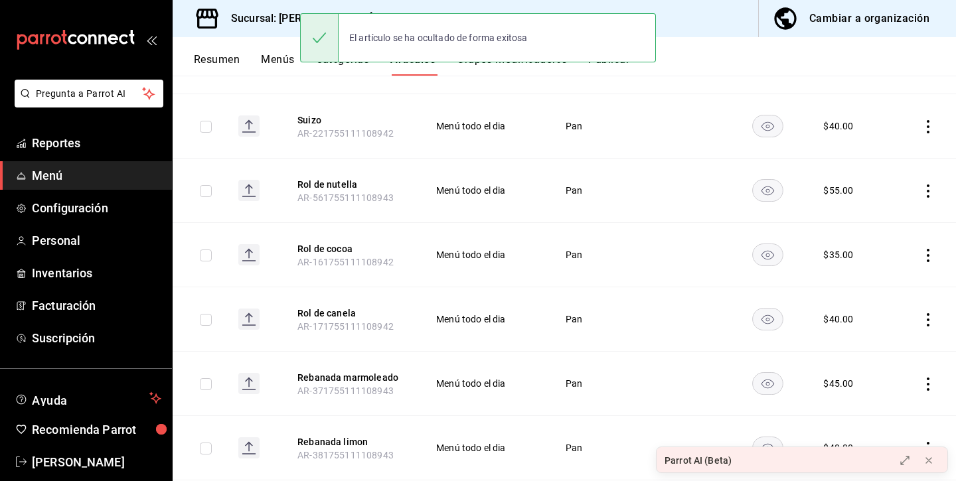
click at [754, 193] on rect "availability-product" at bounding box center [768, 190] width 31 height 22
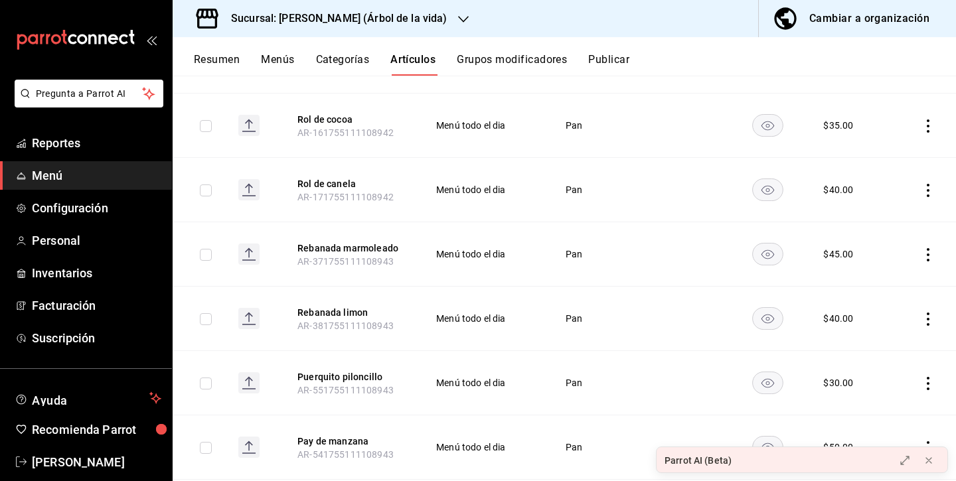
scroll to position [437, 0]
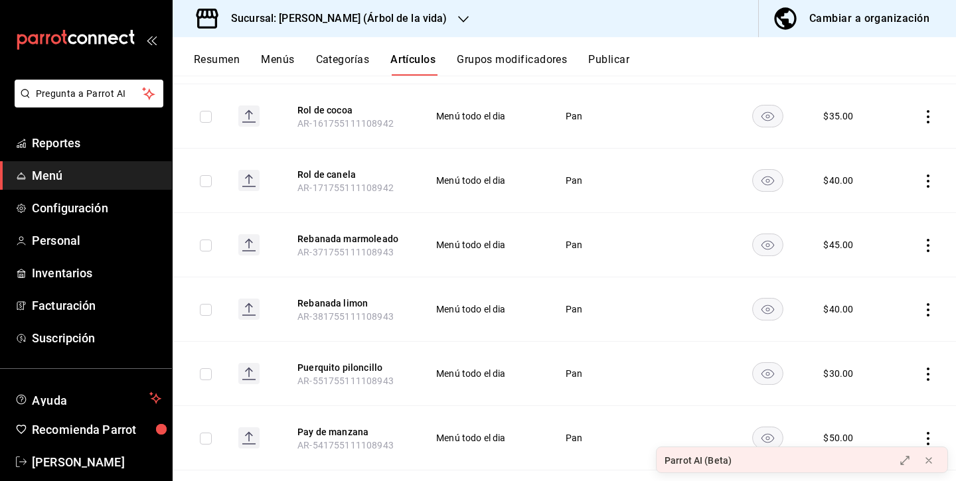
click at [763, 308] on rect "availability-product" at bounding box center [768, 309] width 31 height 22
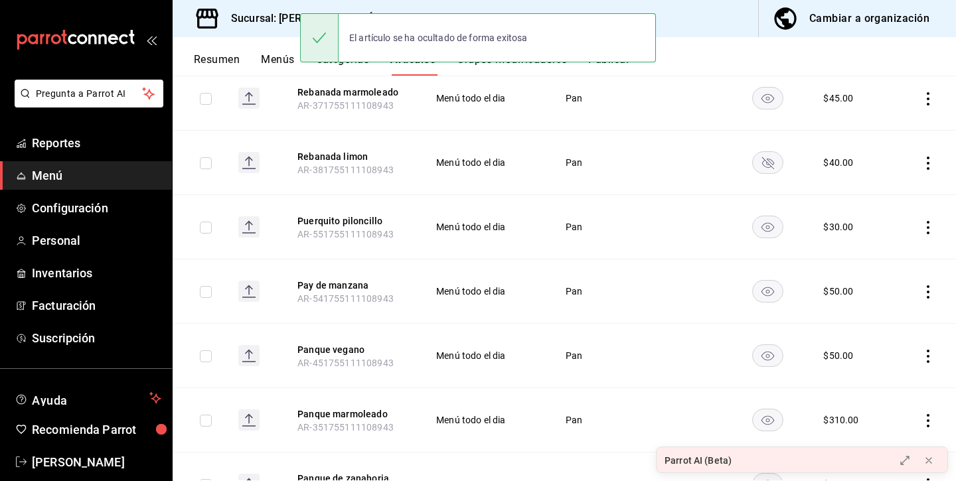
scroll to position [586, 0]
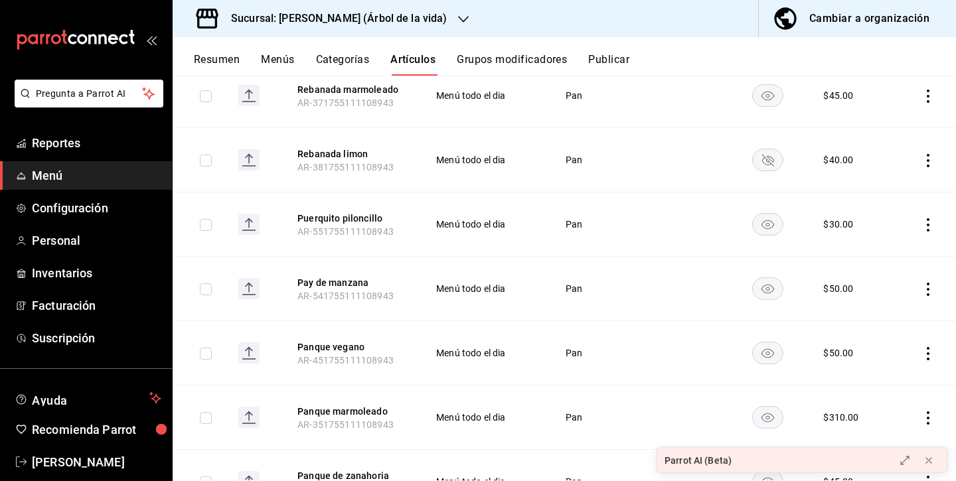
click at [762, 220] on rect "availability-product" at bounding box center [768, 224] width 31 height 22
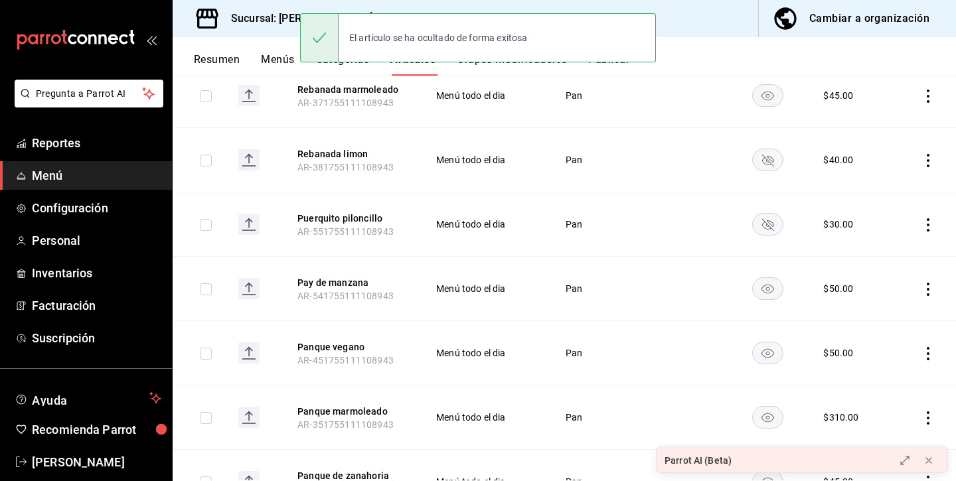
click at [771, 289] on rect "availability-product" at bounding box center [768, 288] width 31 height 22
click at [766, 359] on rect "availability-product" at bounding box center [768, 353] width 31 height 22
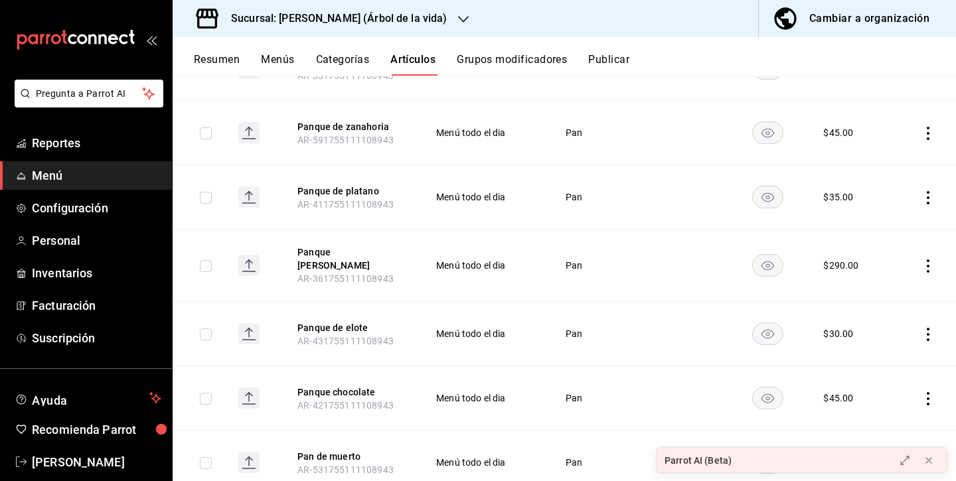
scroll to position [940, 0]
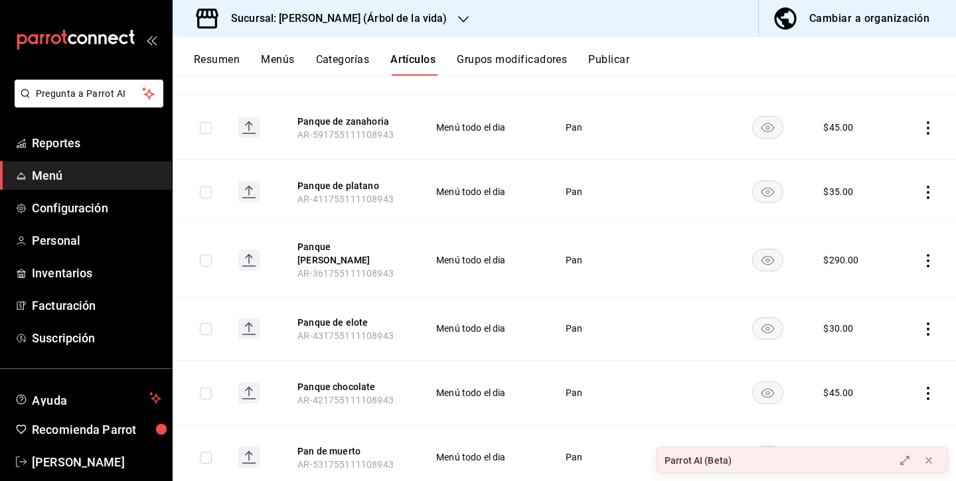
click at [768, 254] on rect "availability-product" at bounding box center [768, 260] width 31 height 22
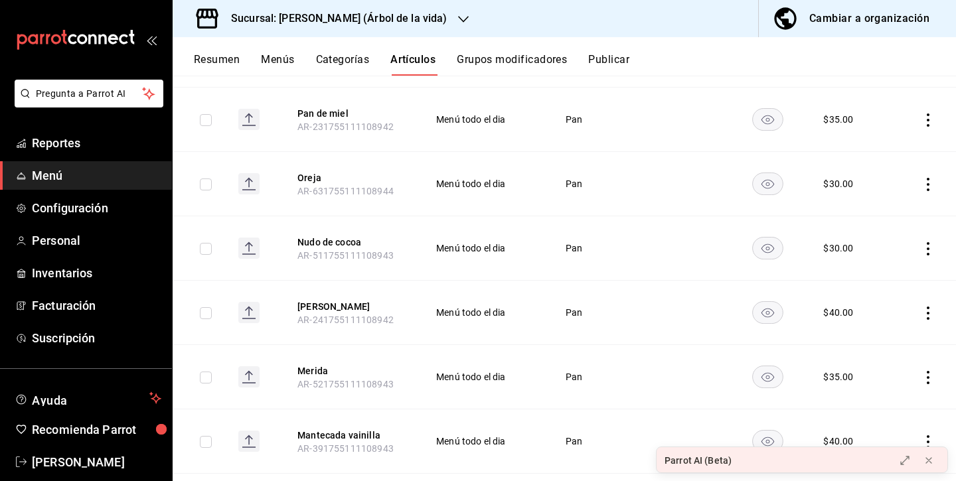
scroll to position [1346, 0]
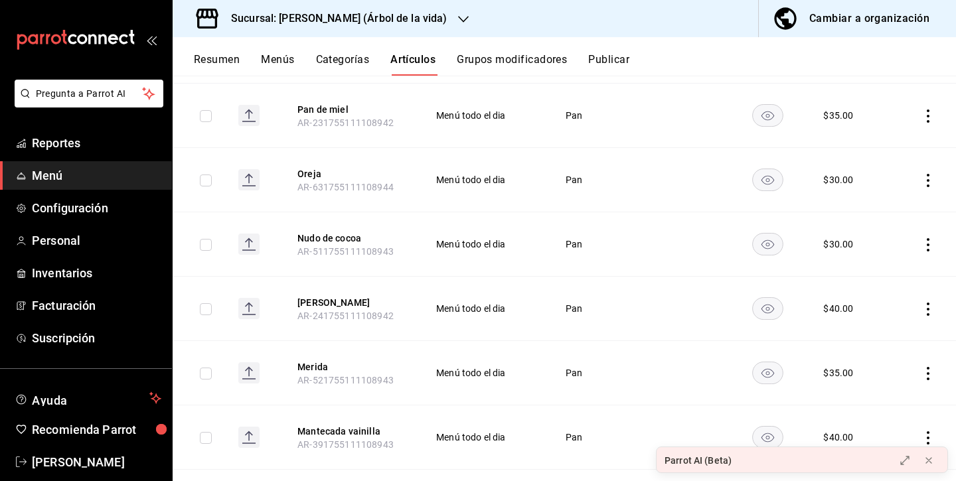
click at [775, 234] on rect "availability-product" at bounding box center [768, 245] width 31 height 22
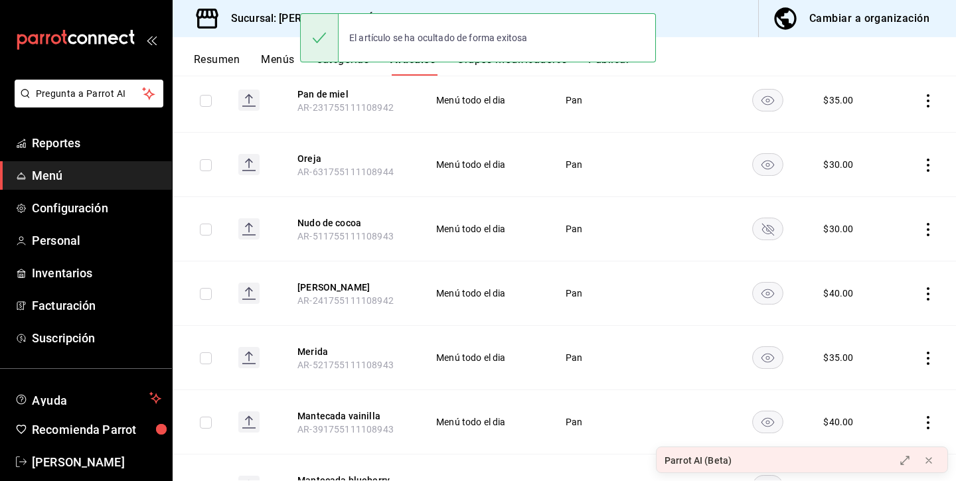
scroll to position [1366, 0]
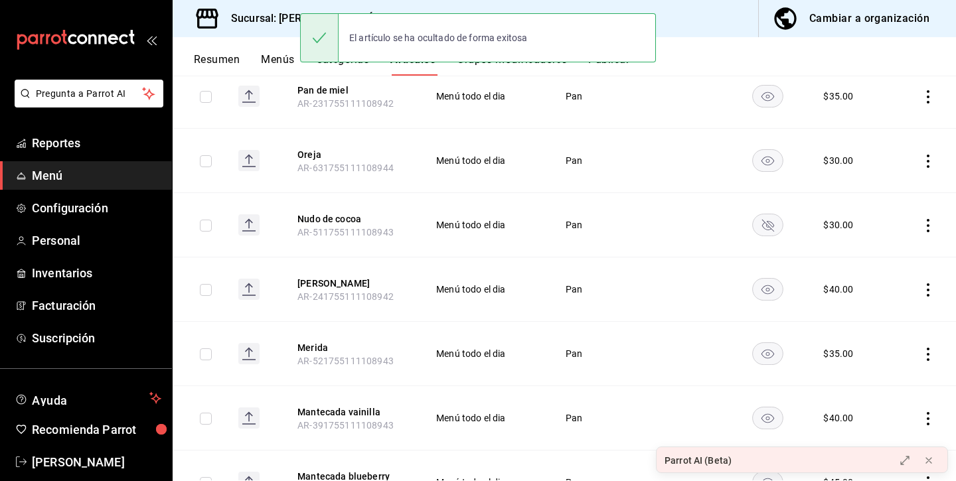
click at [772, 285] on icon "availability-product" at bounding box center [767, 289] width 13 height 9
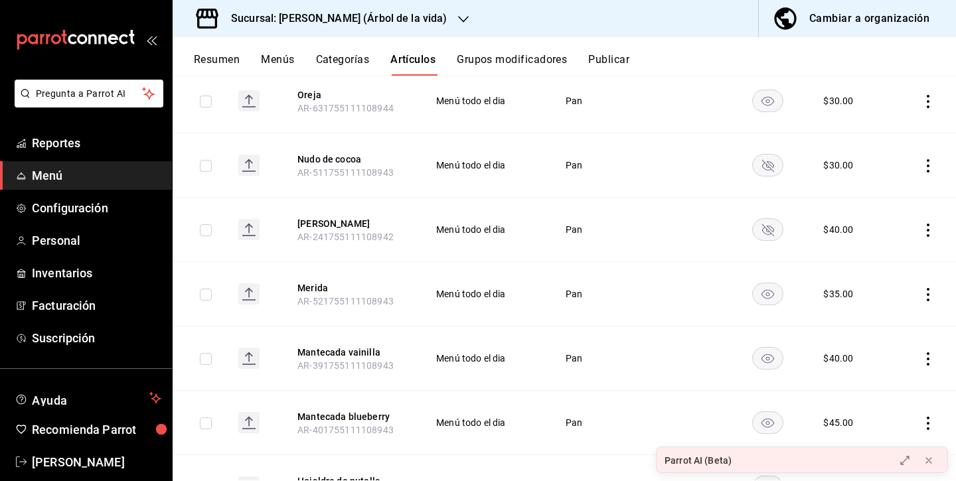
scroll to position [1439, 0]
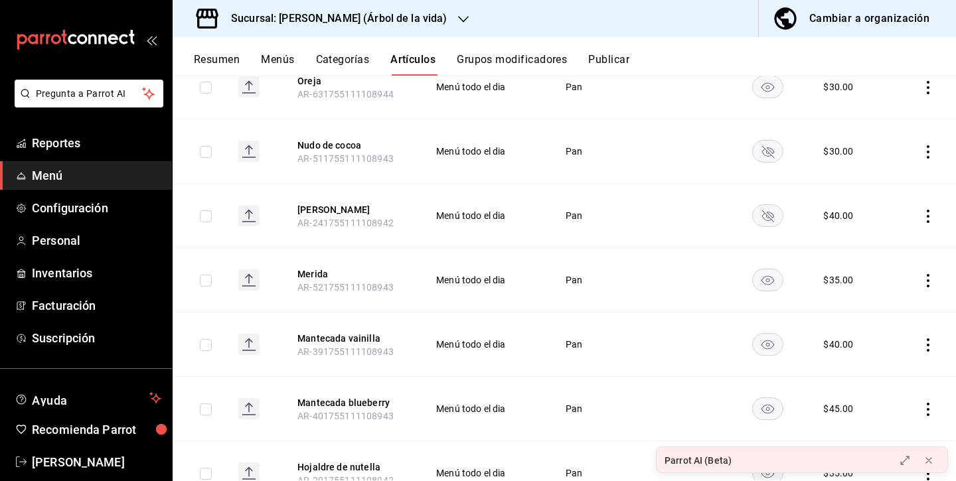
click at [762, 280] on rect "availability-product" at bounding box center [768, 280] width 31 height 22
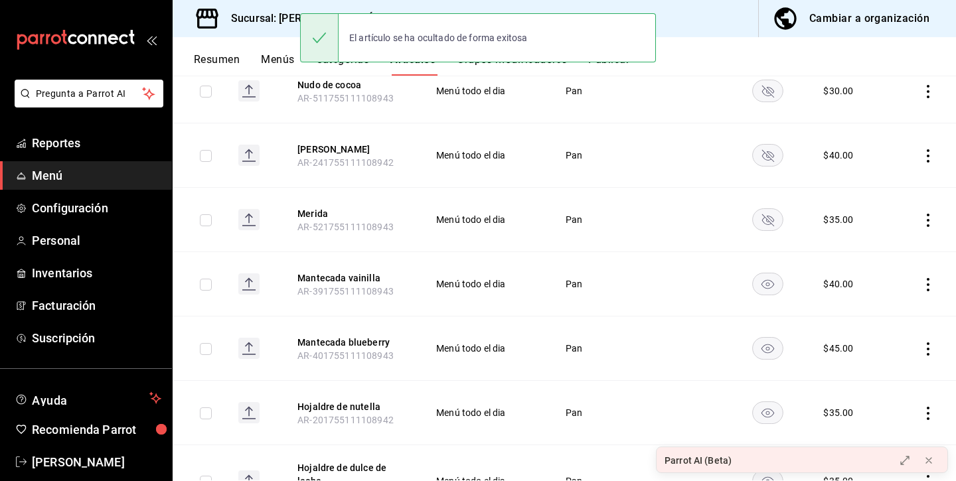
scroll to position [1502, 0]
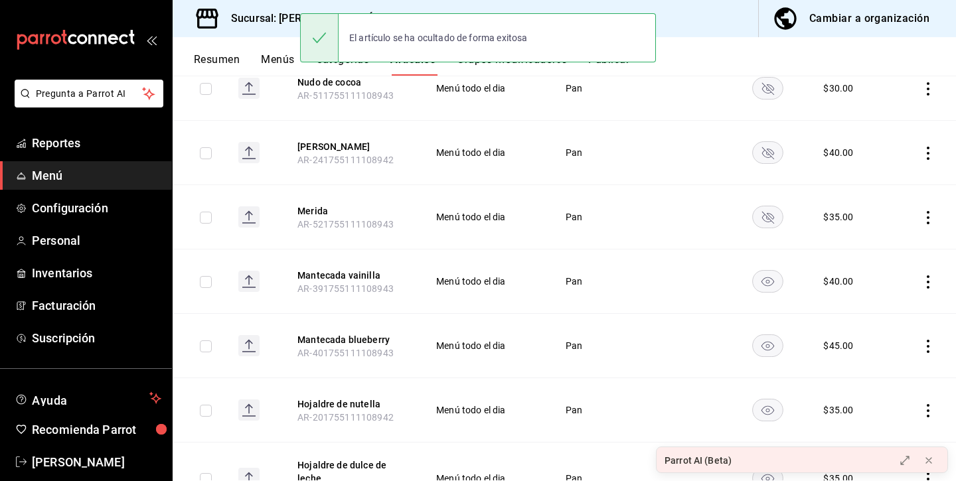
click at [778, 281] on rect "availability-product" at bounding box center [768, 282] width 31 height 22
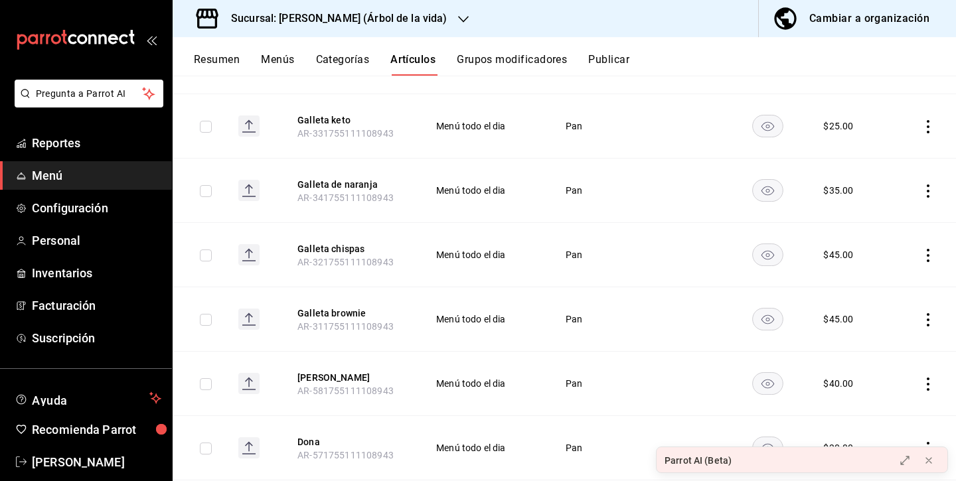
scroll to position [2053, 0]
click at [769, 185] on icon "availability-product" at bounding box center [767, 189] width 13 height 9
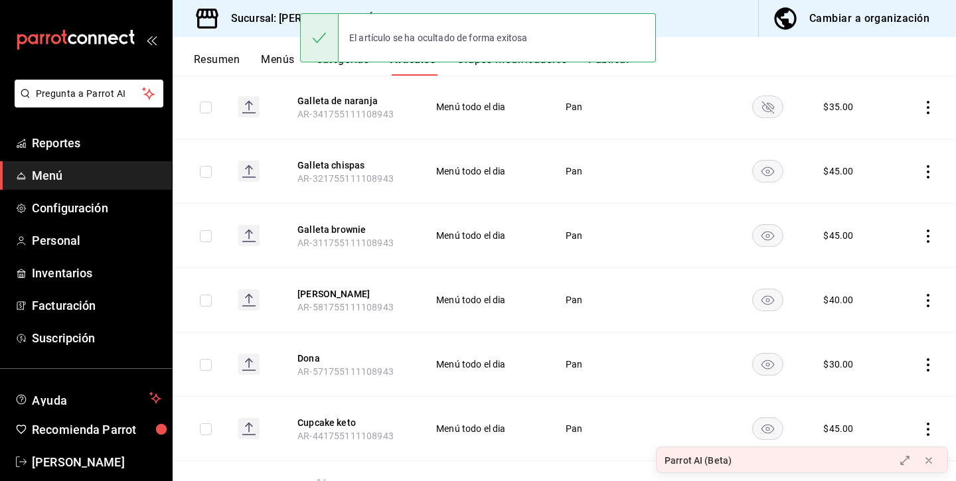
scroll to position [2163, 0]
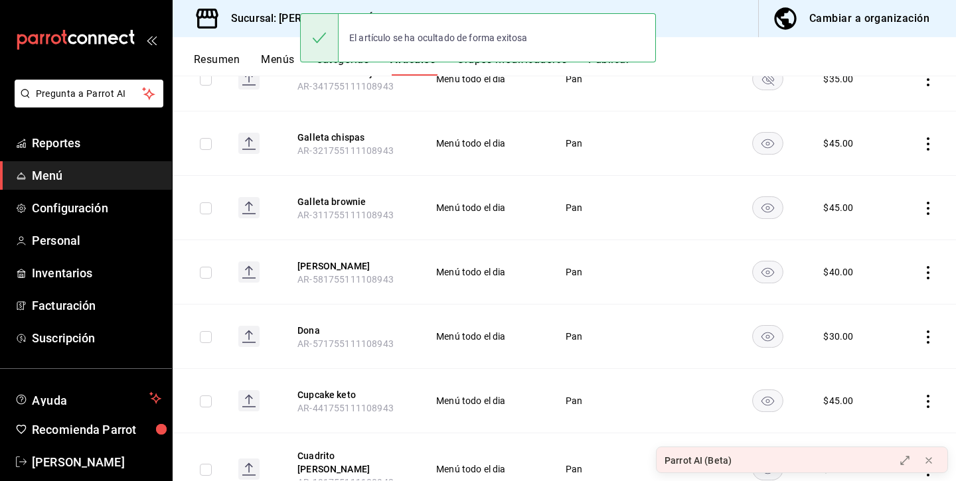
click at [768, 269] on icon "availability-product" at bounding box center [767, 272] width 13 height 9
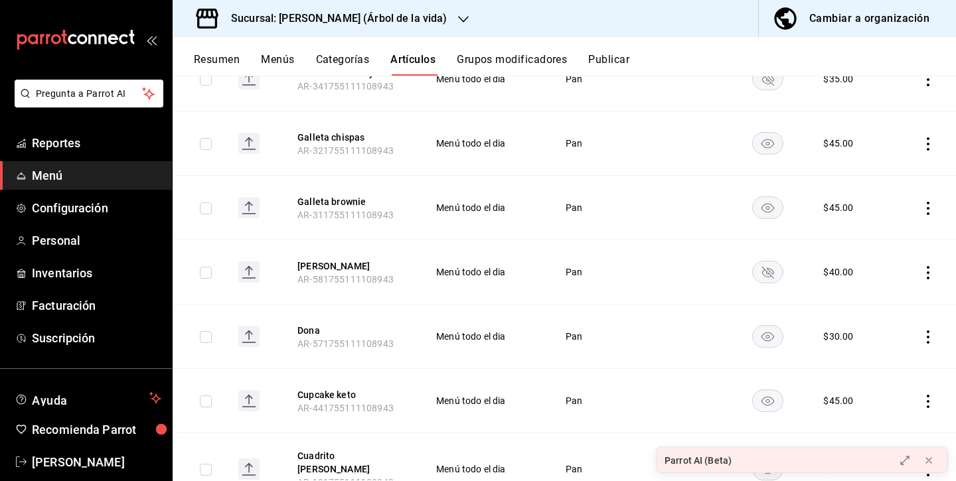
click at [773, 326] on rect "availability-product" at bounding box center [768, 337] width 31 height 22
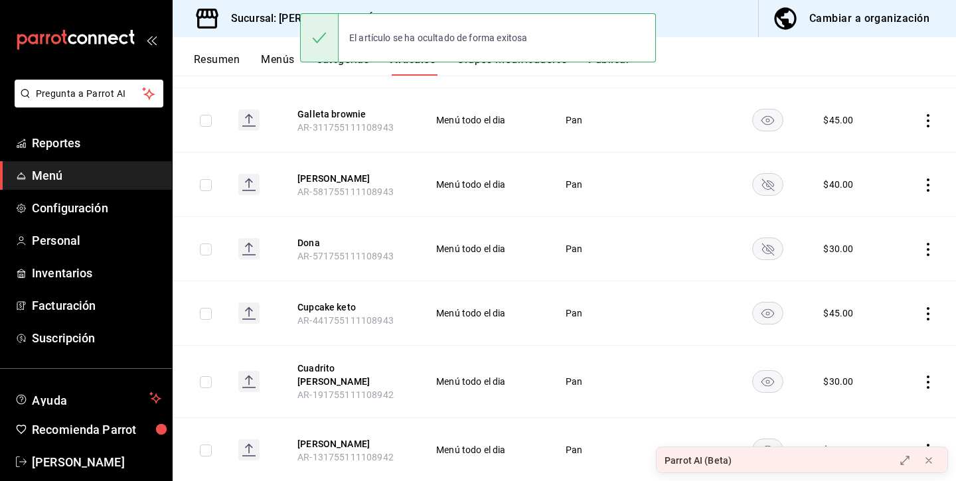
scroll to position [2260, 0]
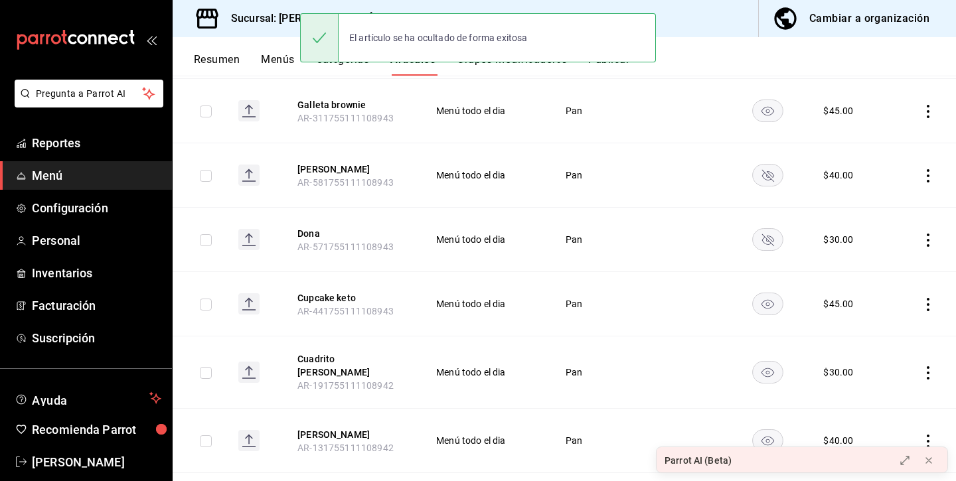
click at [766, 302] on rect "availability-product" at bounding box center [768, 304] width 31 height 22
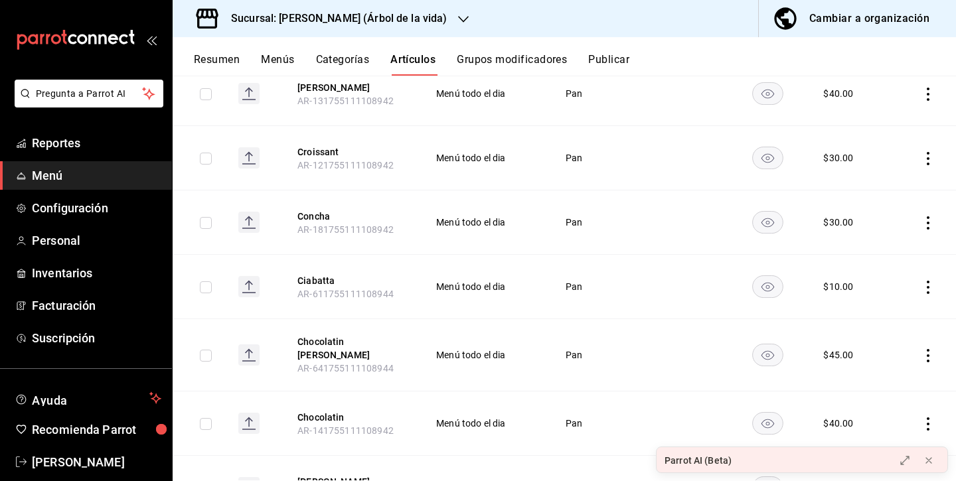
scroll to position [2629, 0]
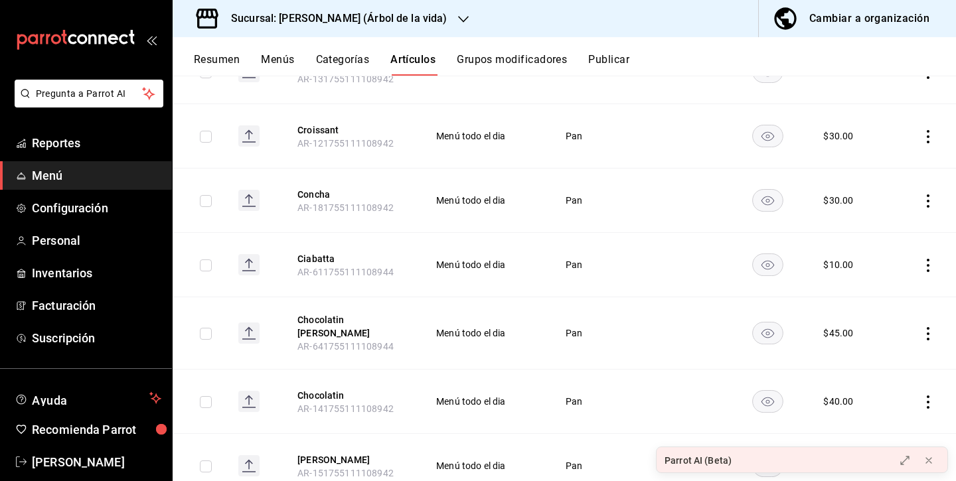
click at [768, 254] on icon "availability-product" at bounding box center [767, 265] width 31 height 23
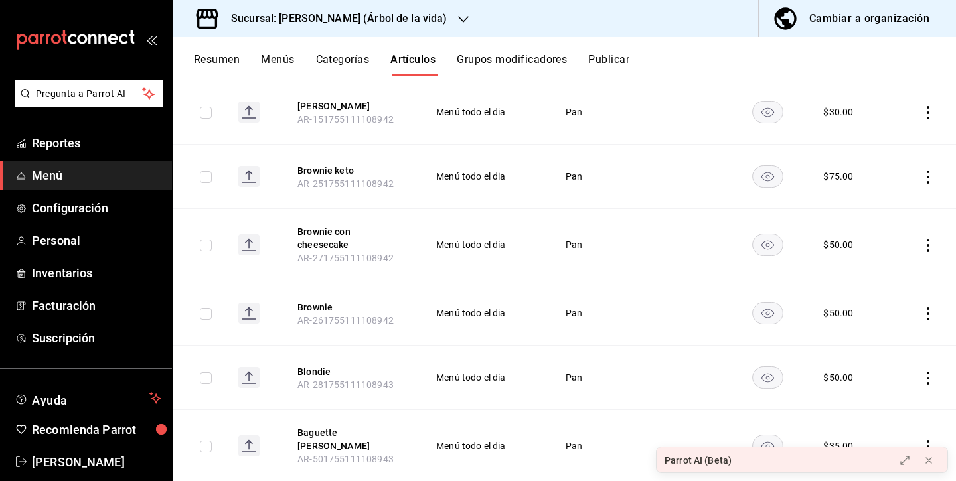
scroll to position [2985, 0]
click at [770, 365] on rect "availability-product" at bounding box center [768, 376] width 31 height 22
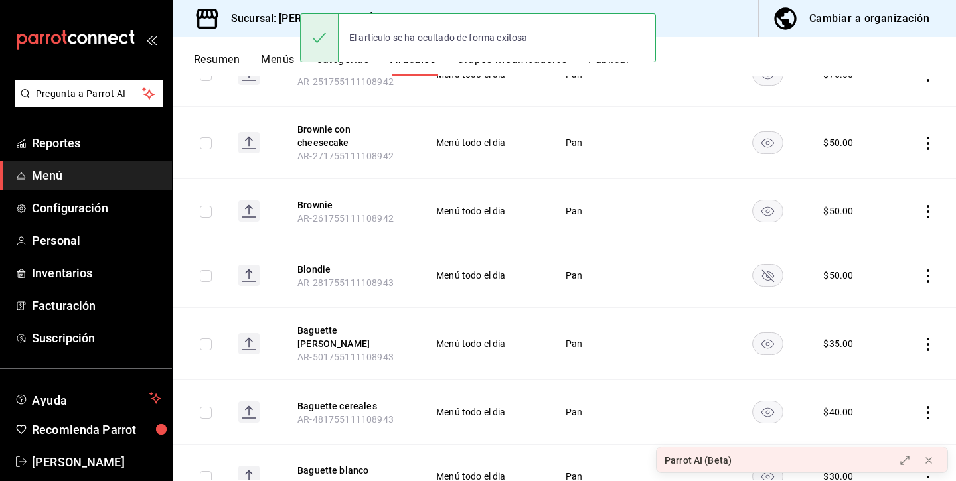
scroll to position [3094, 0]
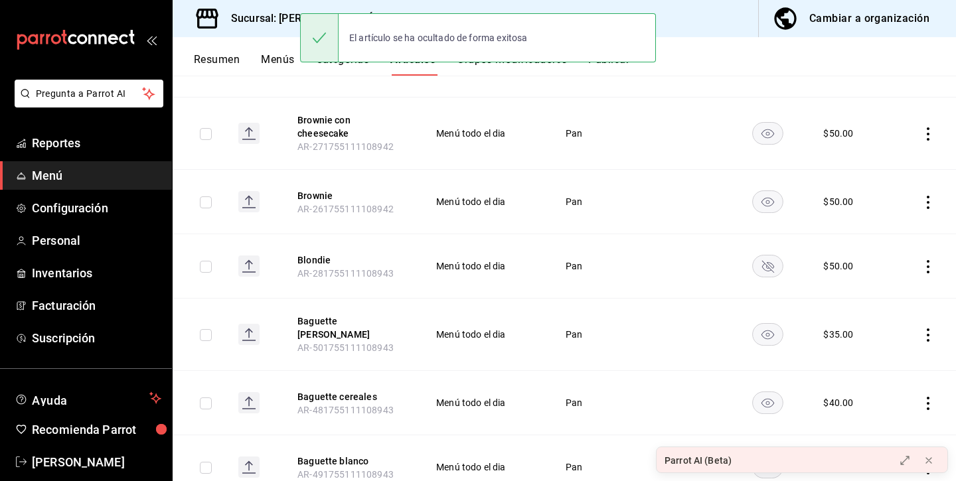
click at [767, 399] on icon "availability-product" at bounding box center [767, 403] width 13 height 9
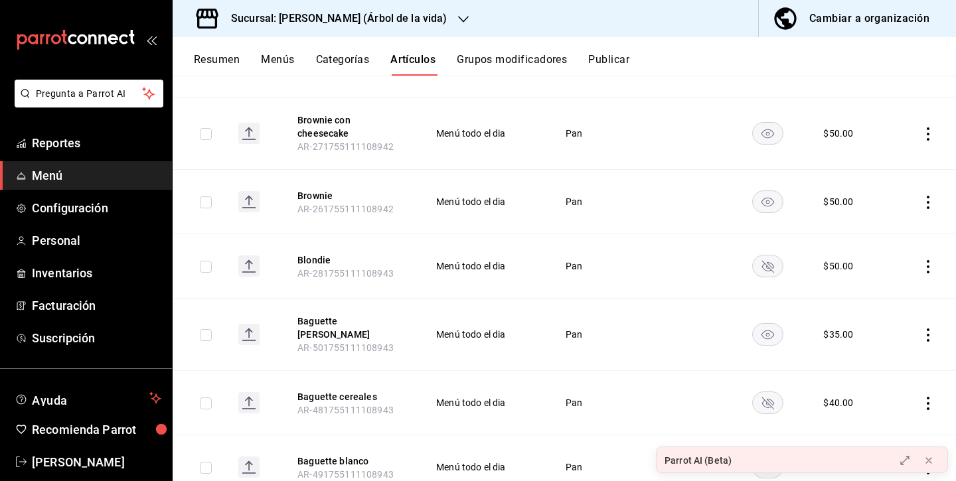
click at [765, 314] on td at bounding box center [768, 335] width 80 height 72
click at [766, 323] on icon "availability-product" at bounding box center [767, 334] width 31 height 23
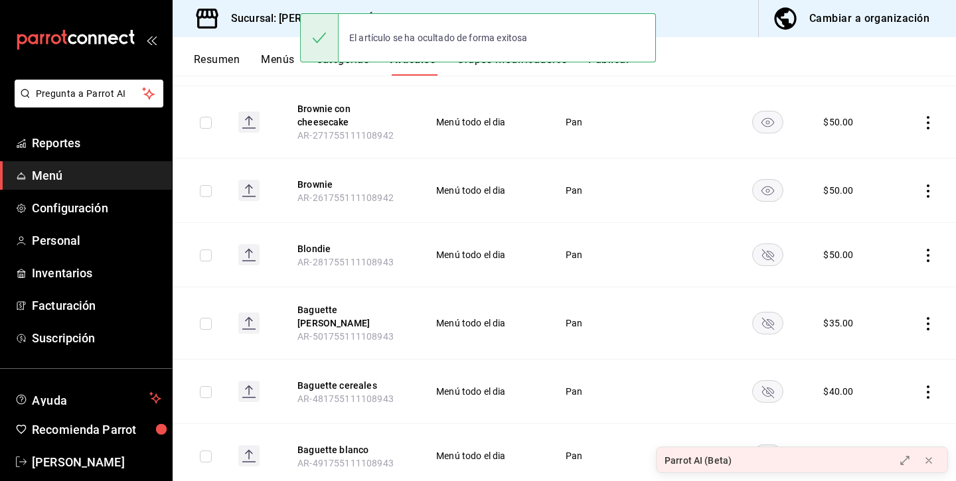
scroll to position [3105, 0]
click at [771, 446] on rect "availability-product" at bounding box center [768, 457] width 31 height 22
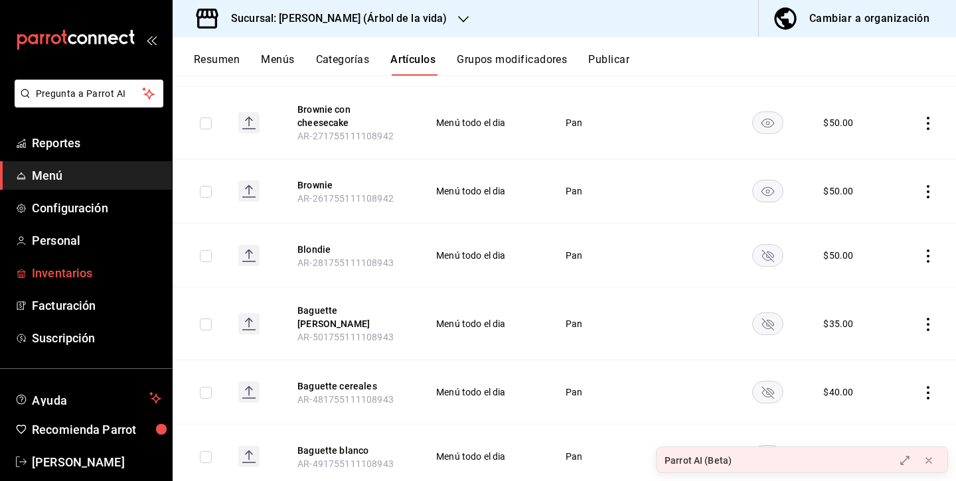
click at [86, 271] on span "Inventarios" at bounding box center [96, 273] width 129 height 18
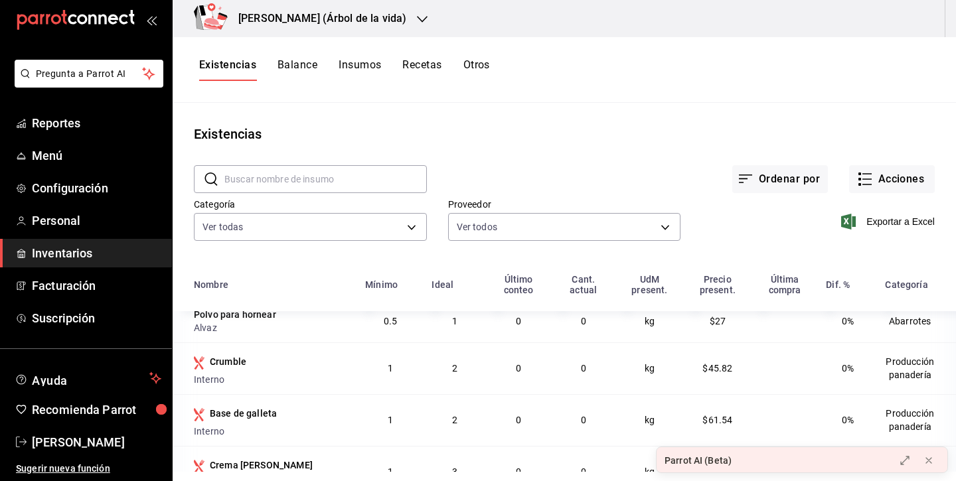
scroll to position [851, 0]
click at [367, 68] on button "Insumos" at bounding box center [359, 69] width 42 height 23
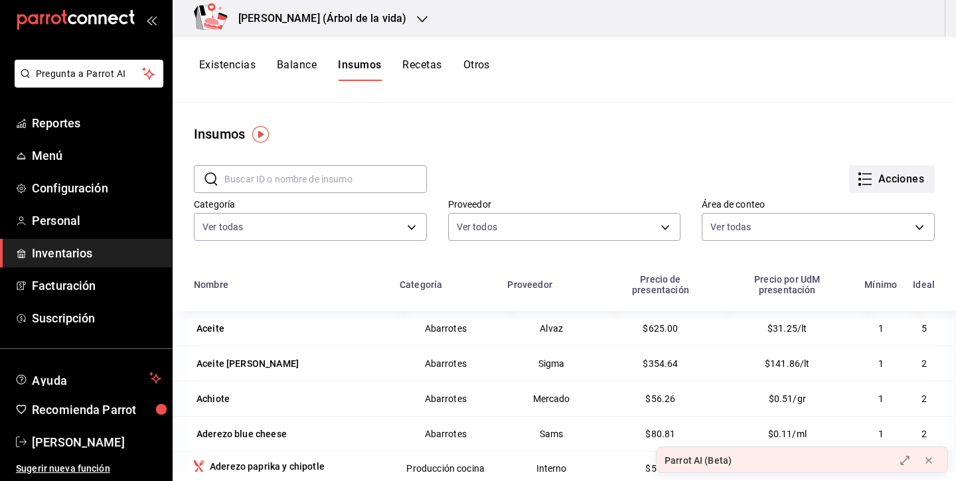
click at [903, 186] on button "Acciones" at bounding box center [892, 179] width 86 height 28
click at [652, 168] on div at bounding box center [478, 240] width 956 height 481
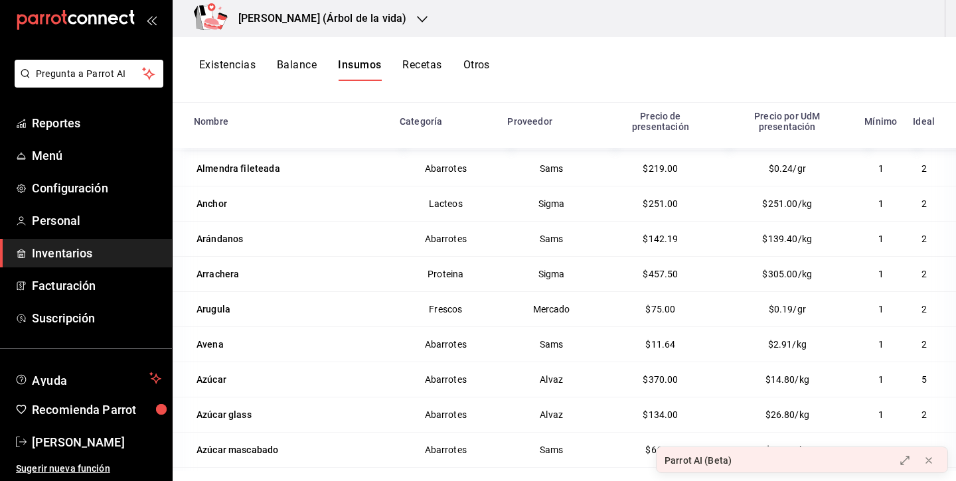
scroll to position [526, 0]
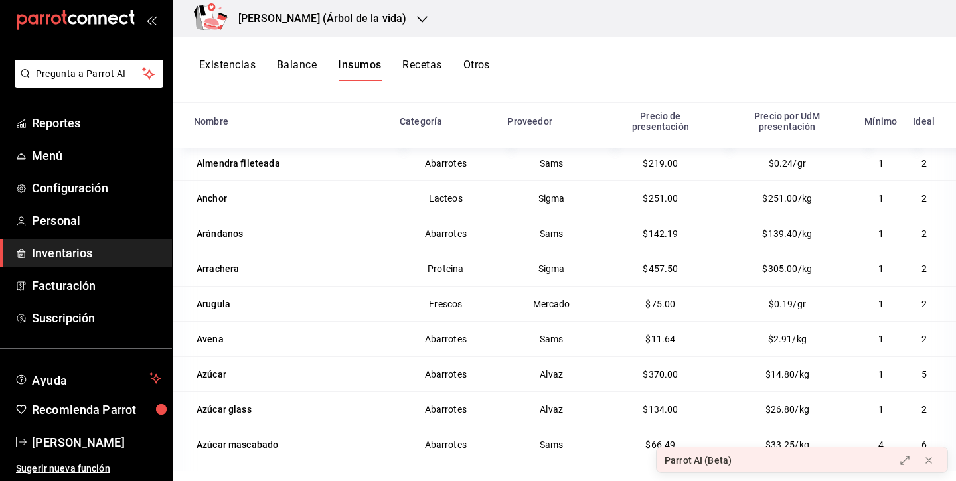
click at [301, 66] on button "Balance" at bounding box center [297, 69] width 40 height 23
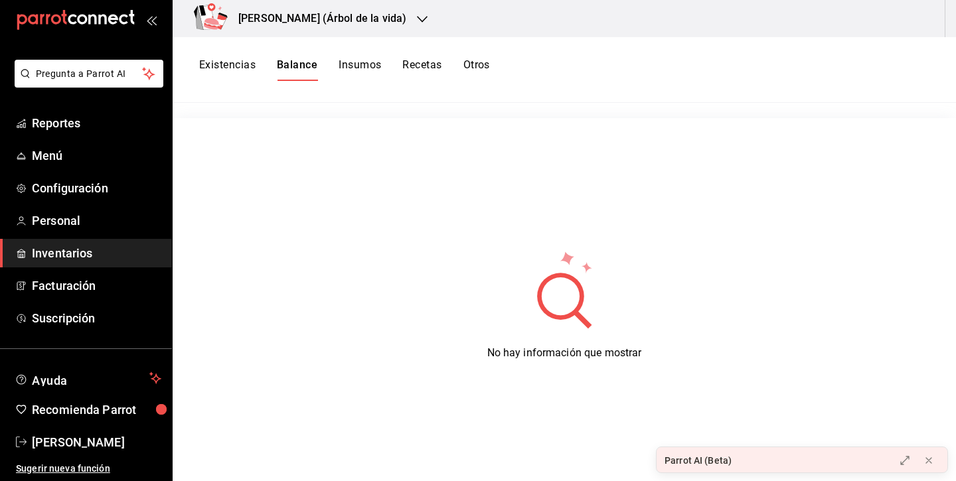
click at [279, 18] on h3 "Carola (Árbol de la vida)" at bounding box center [317, 19] width 179 height 16
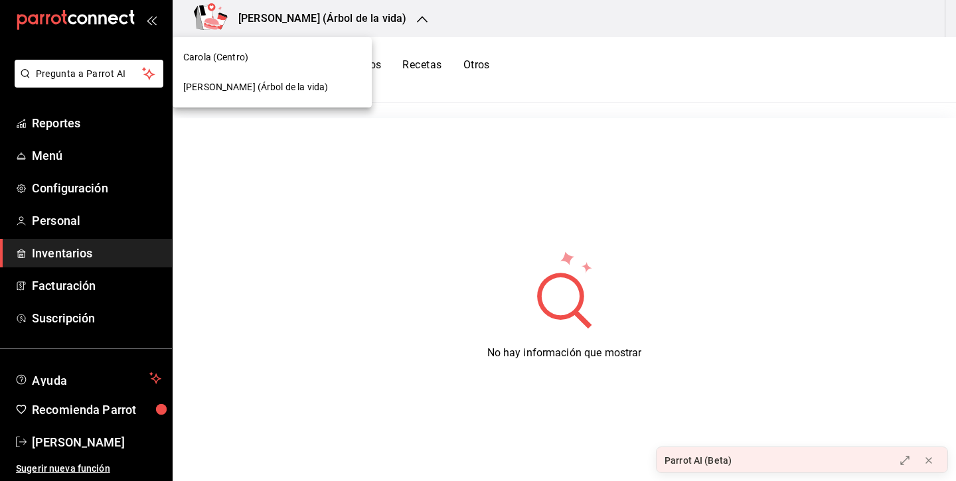
click at [261, 54] on div "Carola (Centro)" at bounding box center [272, 57] width 178 height 14
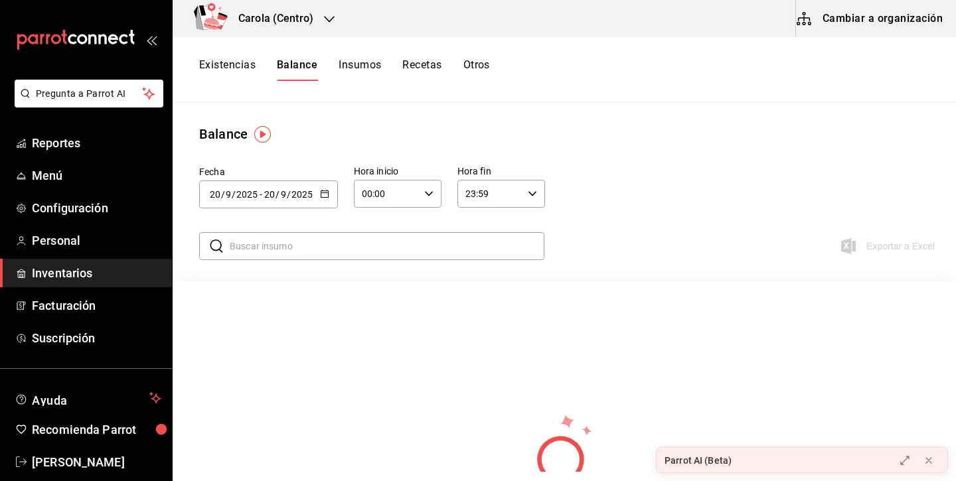
click at [871, 29] on button "Cambiar a organización" at bounding box center [870, 18] width 149 height 37
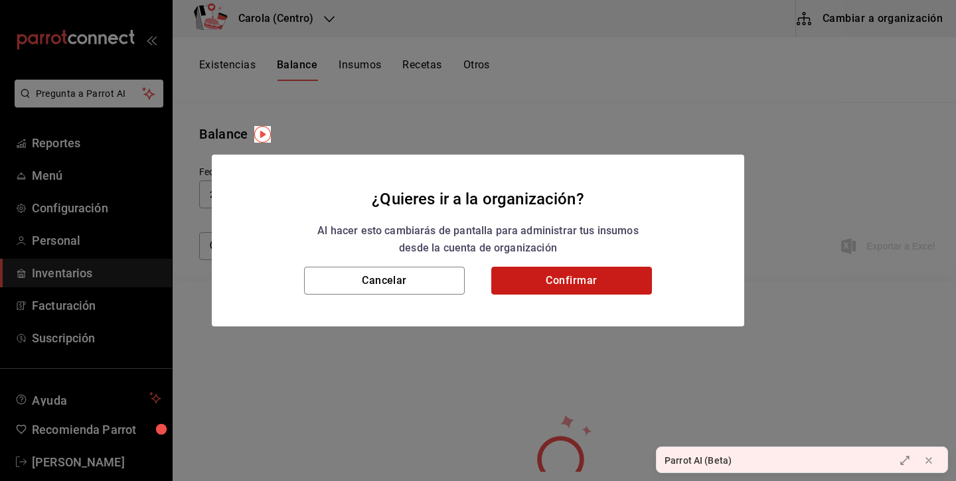
click at [620, 287] on button "Confirmar" at bounding box center [571, 281] width 161 height 28
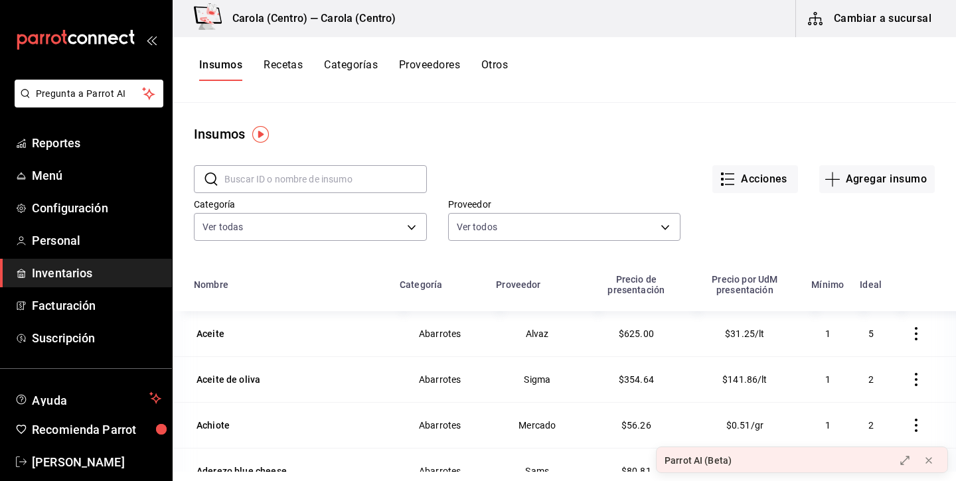
click at [292, 68] on button "Recetas" at bounding box center [282, 69] width 39 height 23
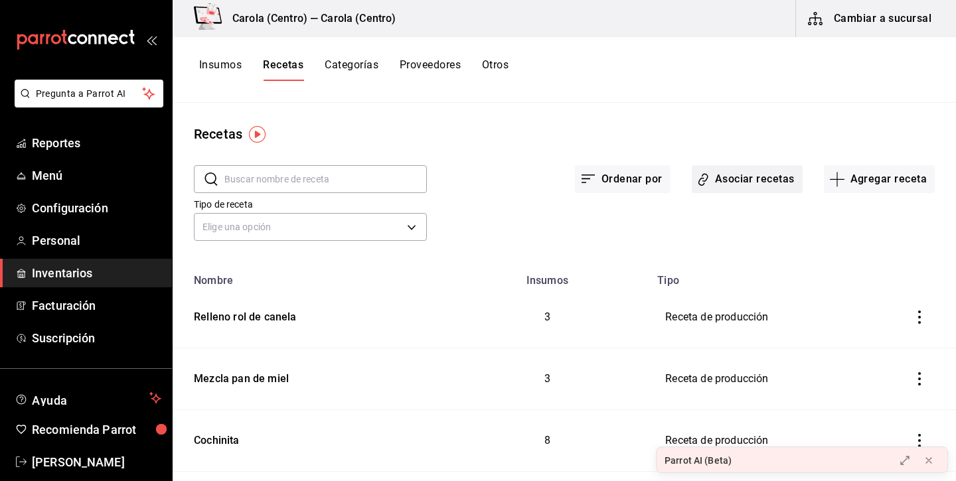
click at [761, 180] on button "Asociar recetas" at bounding box center [746, 179] width 111 height 28
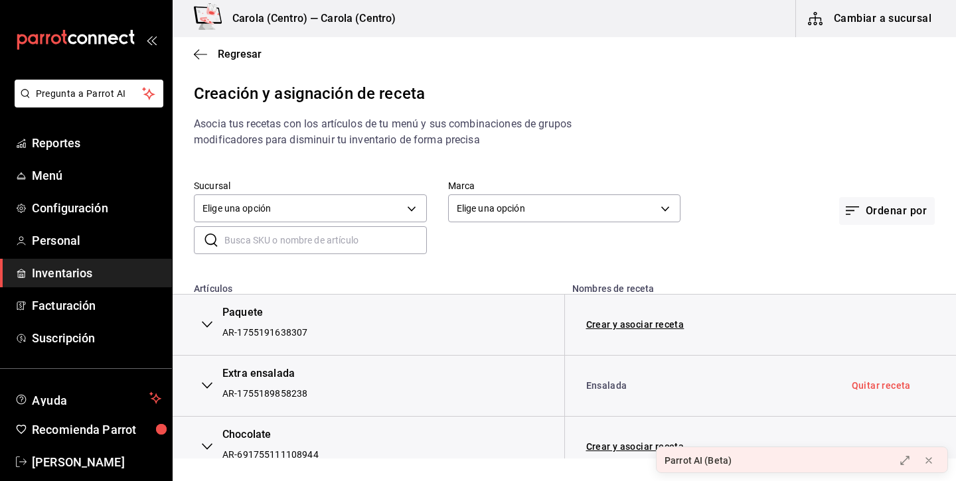
click at [381, 236] on input "text" at bounding box center [325, 240] width 202 height 27
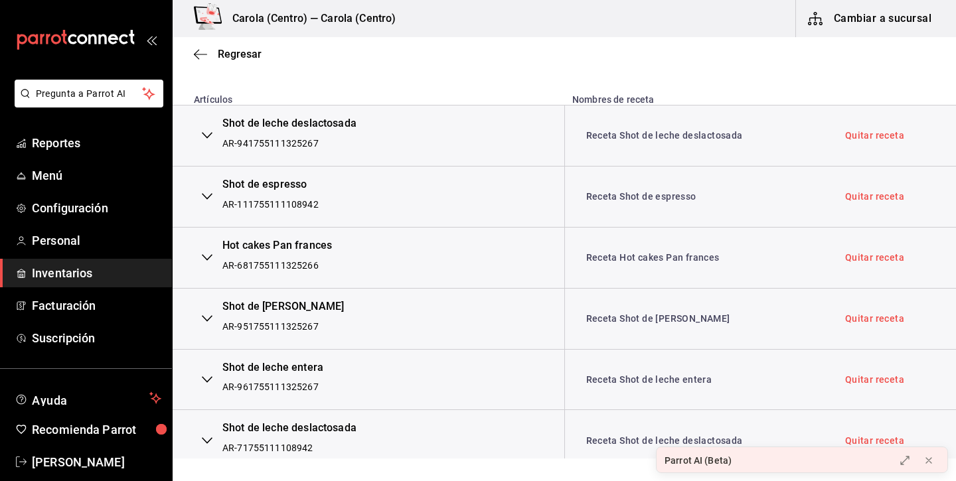
scroll to position [190, 0]
type input "hot"
click at [622, 258] on link "Receta Hot cakes Pan frances" at bounding box center [652, 257] width 133 height 11
click at [859, 257] on link "Quitar receta" at bounding box center [874, 256] width 59 height 9
click at [637, 257] on link "Asociar receta" at bounding box center [618, 256] width 65 height 9
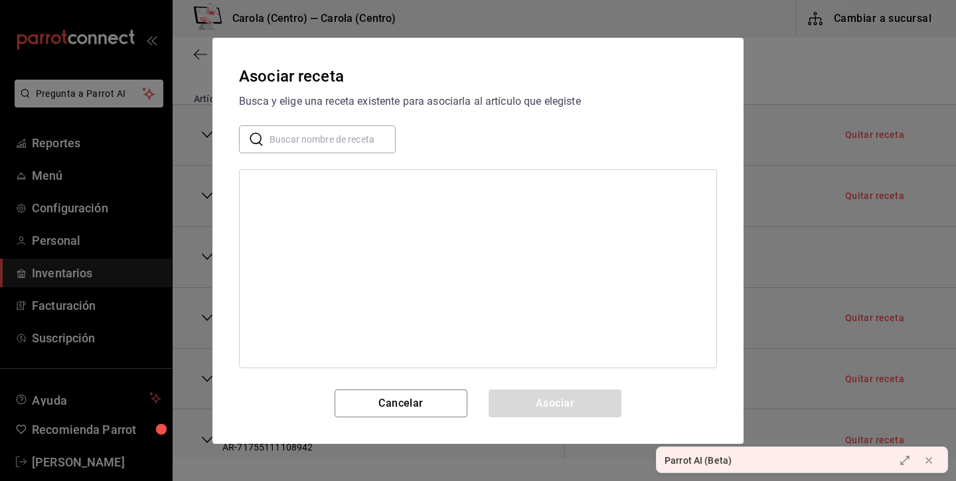
click at [328, 151] on input "text" at bounding box center [332, 138] width 126 height 27
type input "hot cake"
click at [310, 184] on div "Hot cakes" at bounding box center [478, 187] width 476 height 25
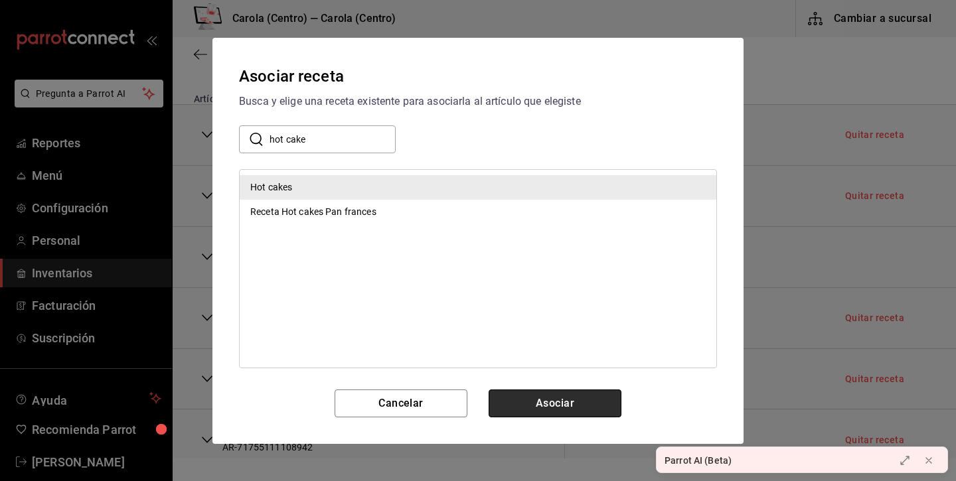
click at [573, 399] on button "Asociar" at bounding box center [554, 404] width 133 height 28
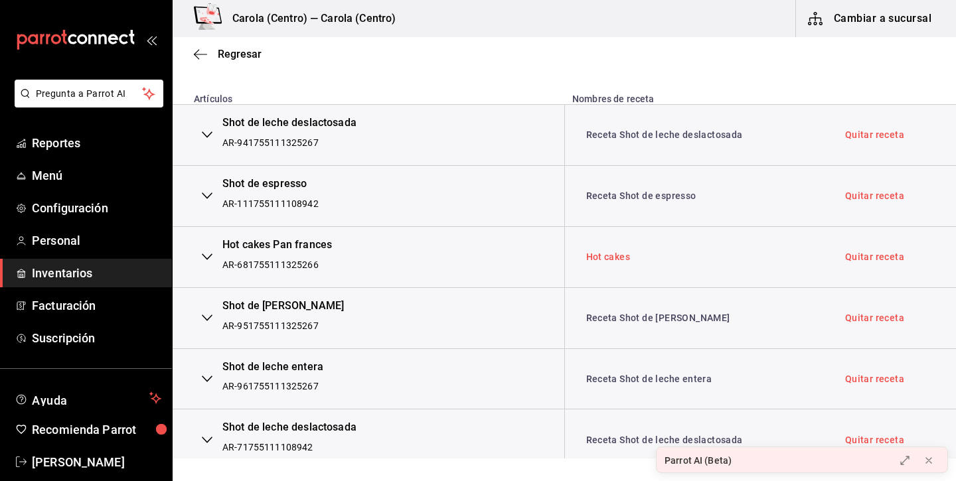
click at [617, 259] on link "Hot cakes" at bounding box center [608, 257] width 44 height 11
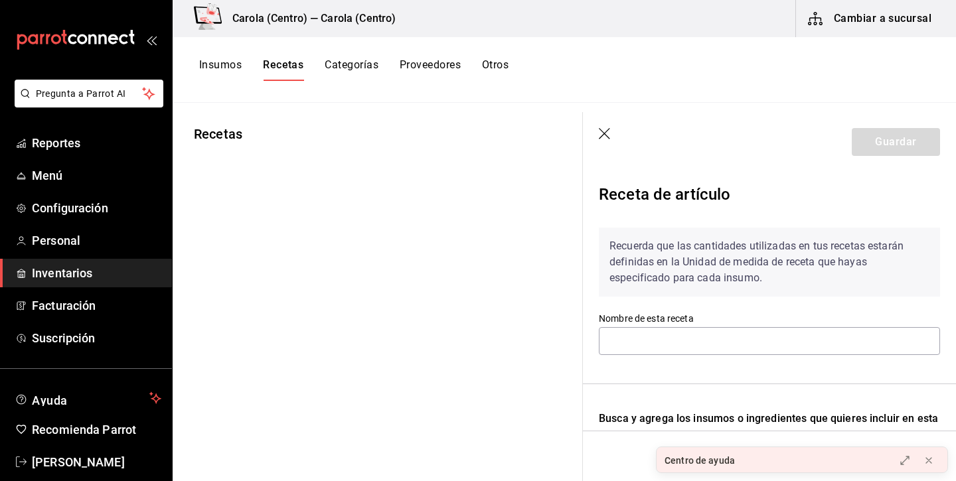
type input "Receta Hot cakes Pan frances"
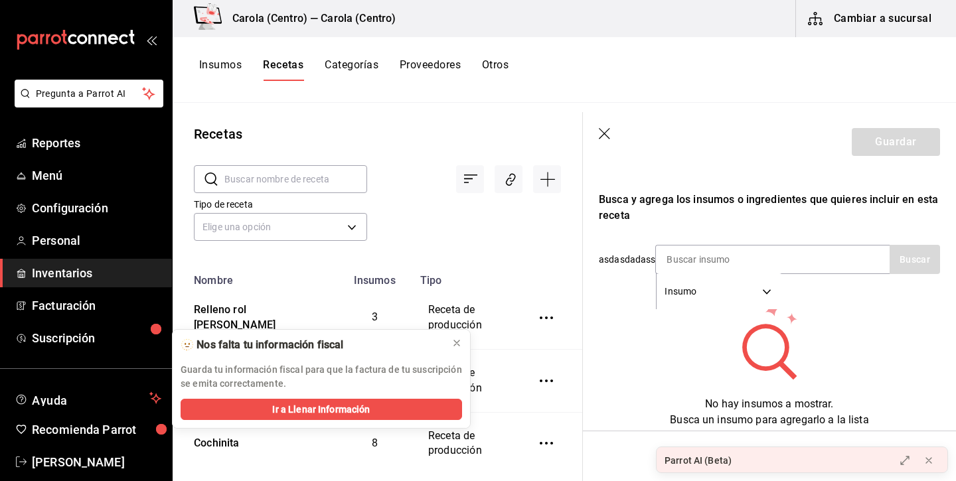
click at [607, 136] on icon "button" at bounding box center [605, 134] width 13 height 13
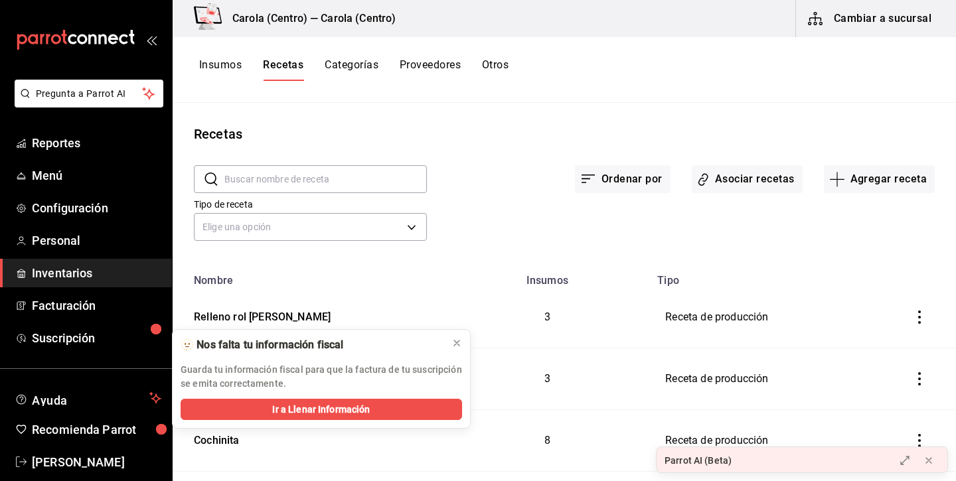
click at [347, 175] on input "text" at bounding box center [325, 179] width 202 height 27
click at [928, 460] on icon at bounding box center [928, 460] width 11 height 11
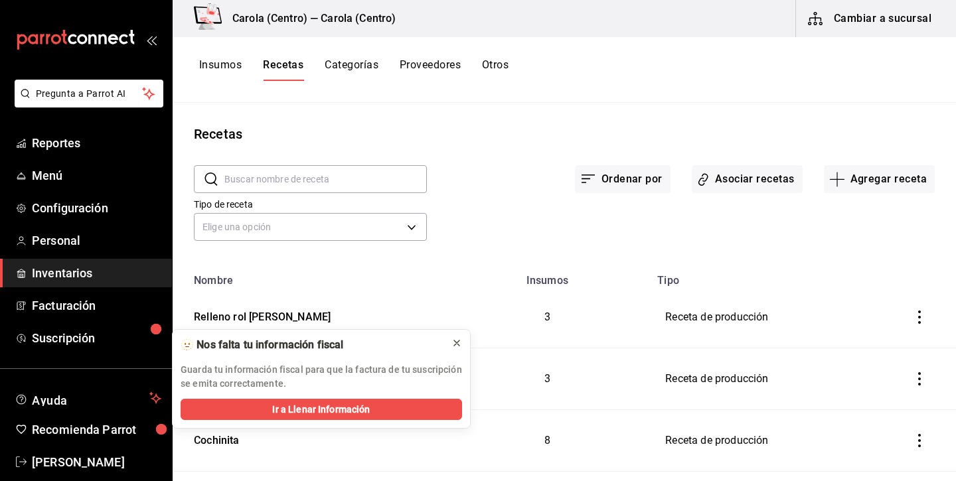
click at [455, 344] on icon at bounding box center [456, 343] width 11 height 11
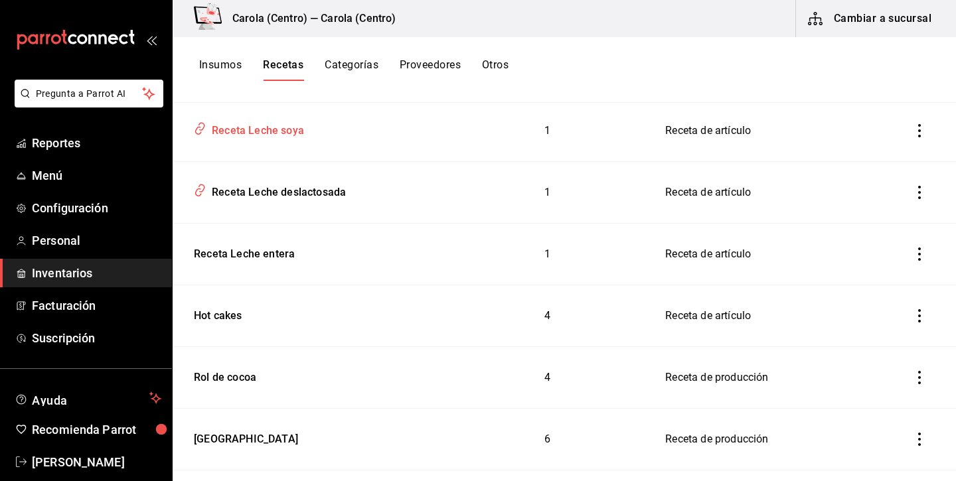
scroll to position [2509, 0]
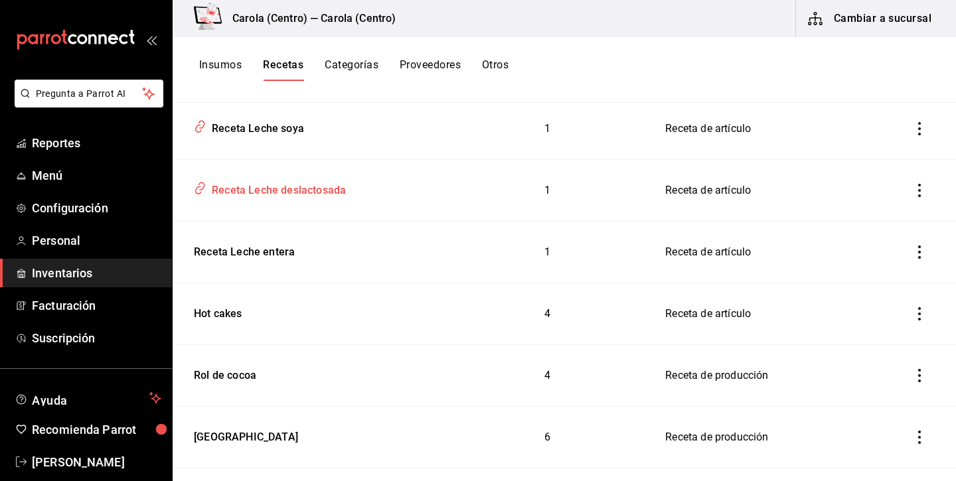
click at [342, 178] on div "Receta Leche deslactosada" at bounding box center [275, 188] width 139 height 21
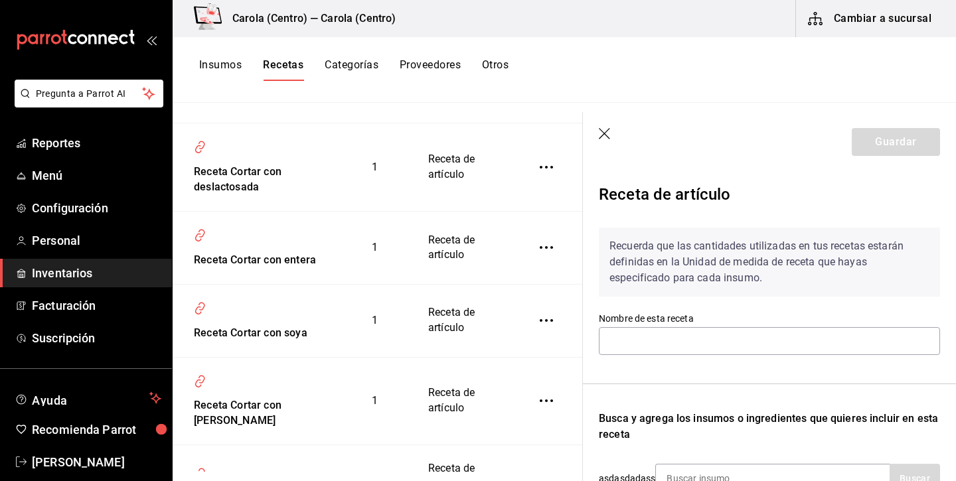
type input "Receta Leche deslactosada"
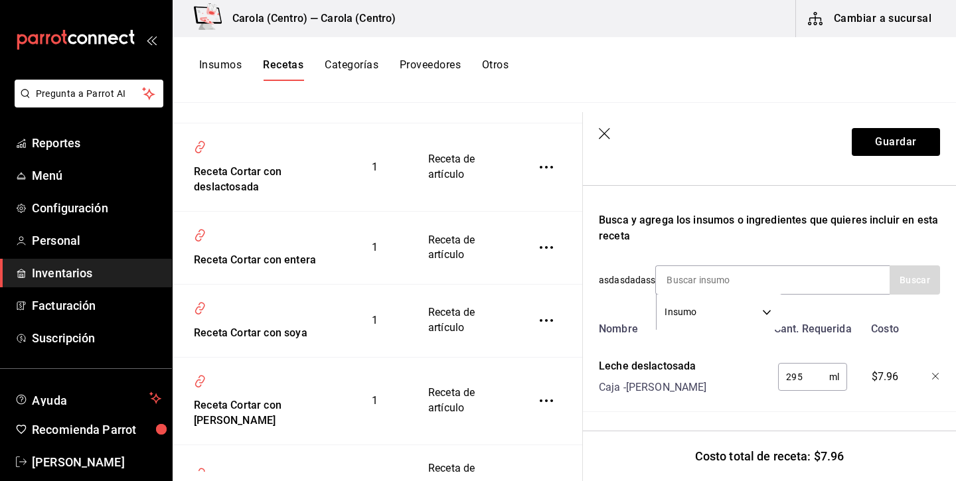
scroll to position [198, 0]
click at [603, 135] on icon "button" at bounding box center [604, 133] width 11 height 11
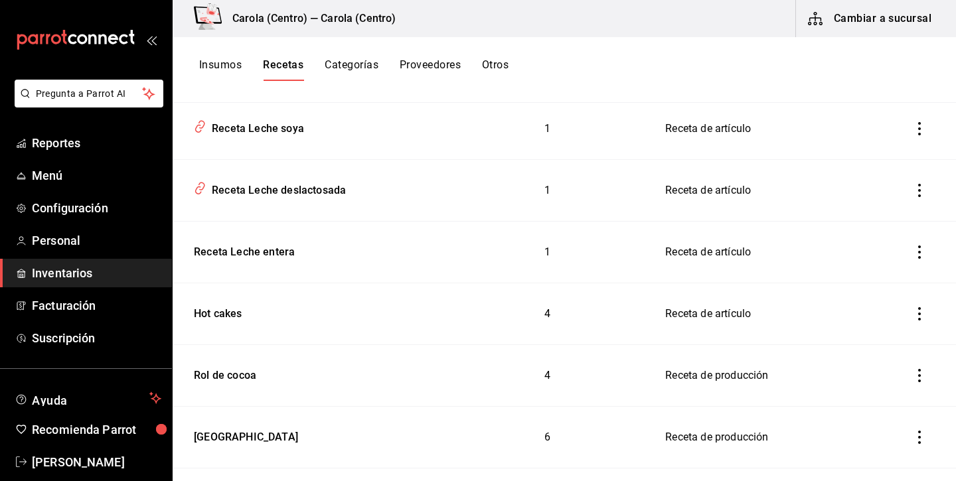
click at [370, 66] on button "Categorías" at bounding box center [352, 69] width 54 height 23
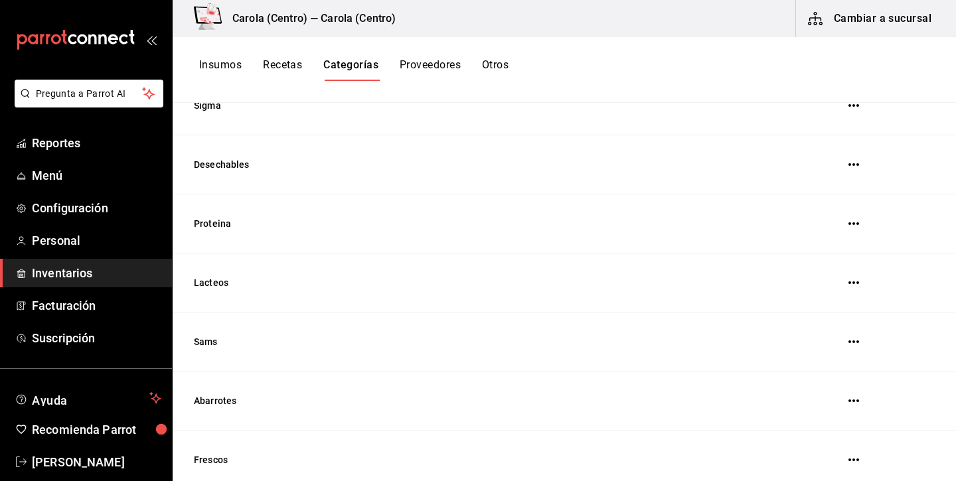
scroll to position [405, 0]
click at [417, 66] on button "Proveedores" at bounding box center [430, 69] width 61 height 23
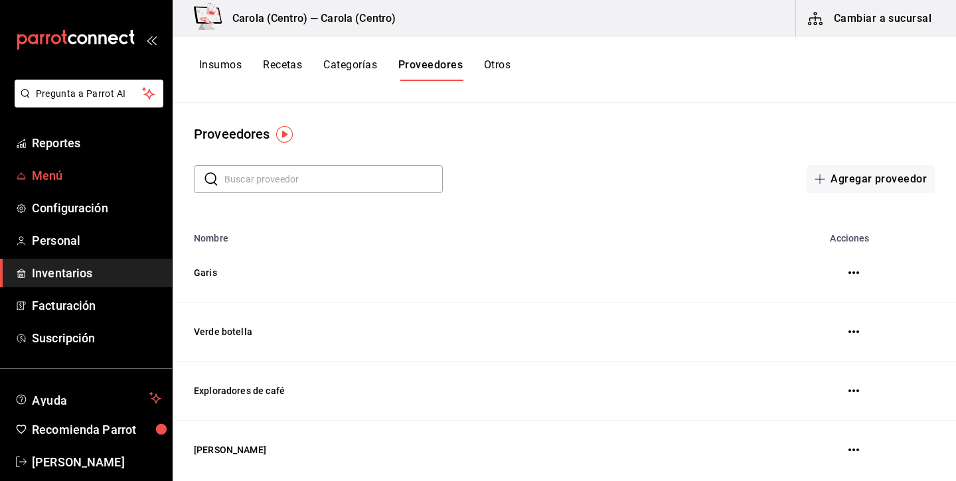
click at [109, 176] on span "Menú" at bounding box center [96, 176] width 129 height 18
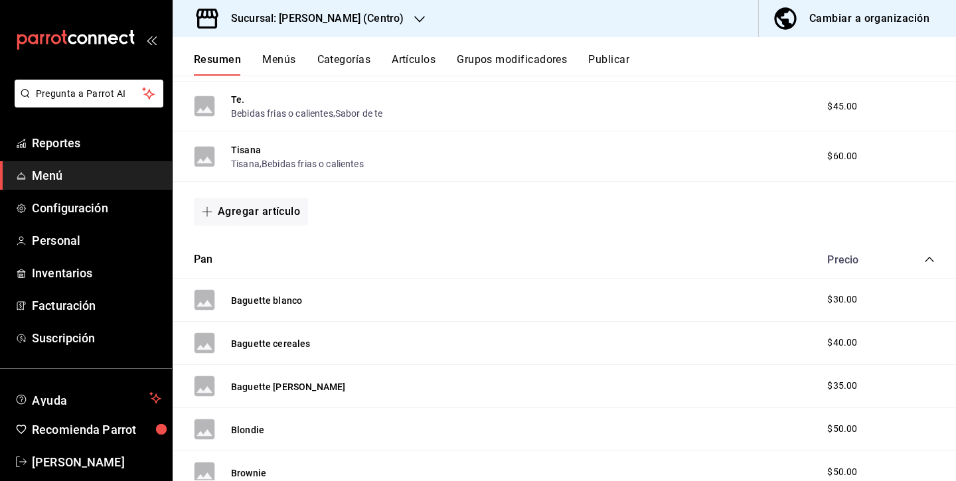
scroll to position [748, 0]
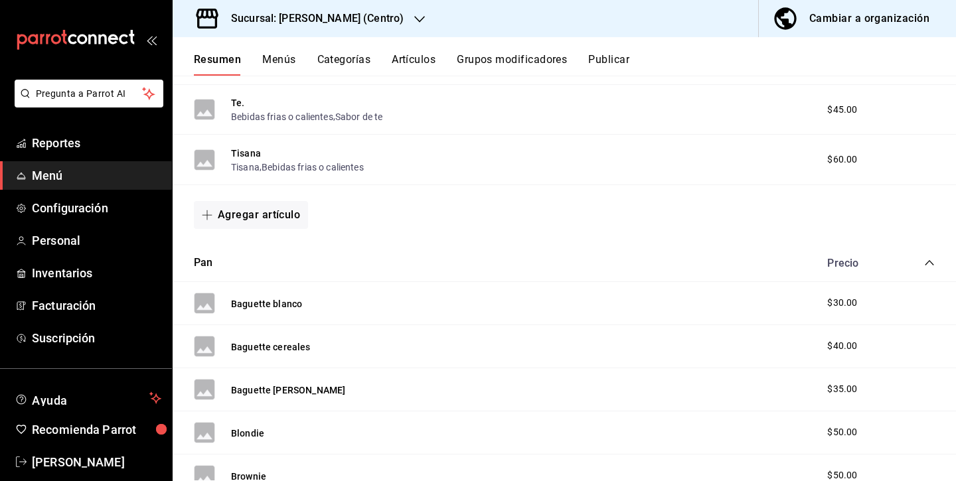
click at [926, 261] on icon "collapse-category-row" at bounding box center [929, 262] width 11 height 11
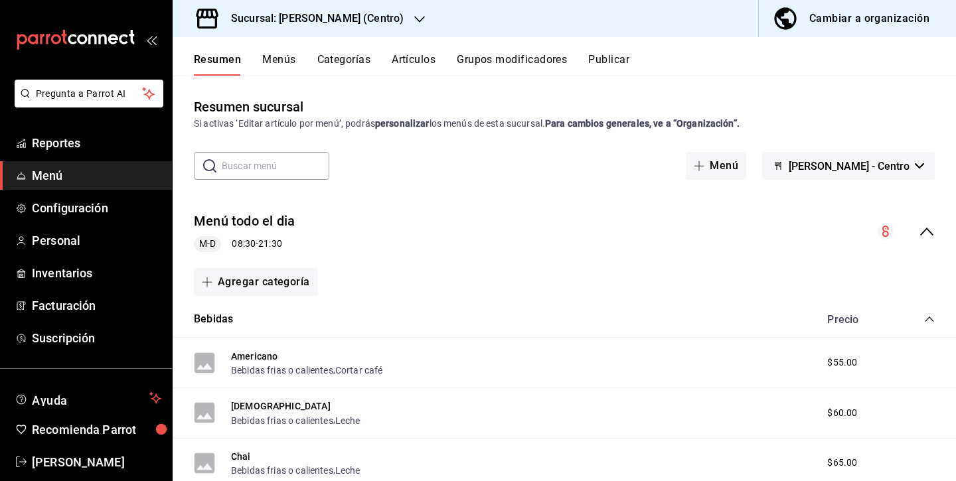
scroll to position [0, 0]
click at [926, 321] on icon "collapse-category-row" at bounding box center [929, 319] width 11 height 11
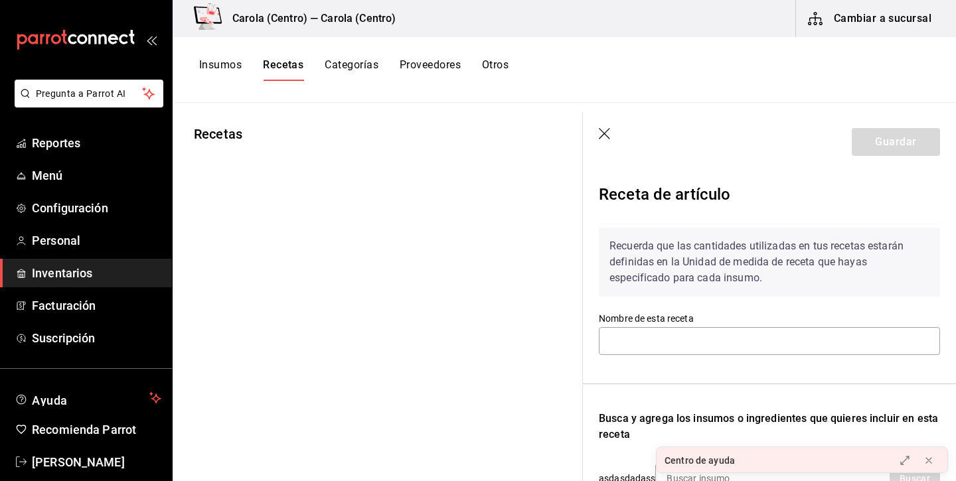
type input "Hot cakes"
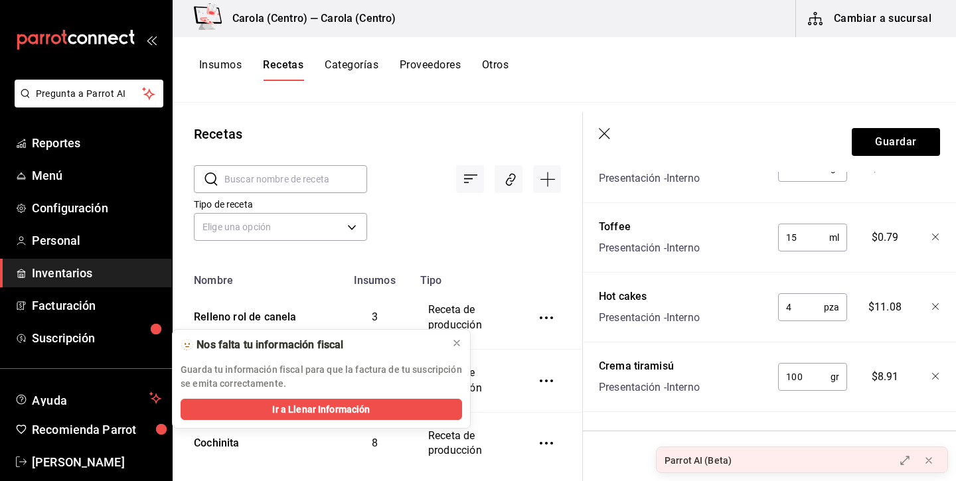
click at [544, 243] on div "Tipo de receta Elige una opción default" at bounding box center [367, 208] width 388 height 73
